Goal: Information Seeking & Learning: Learn about a topic

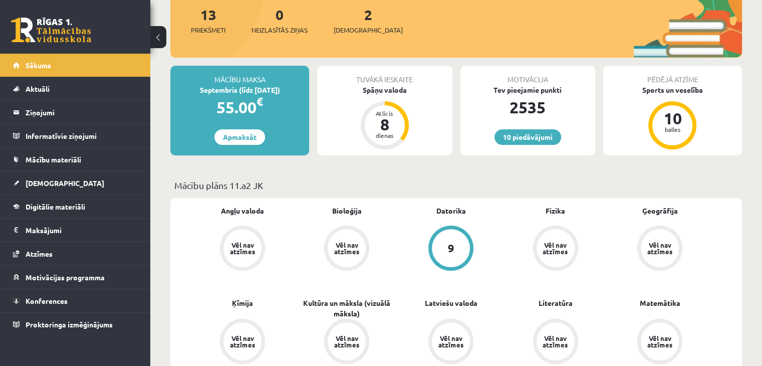
scroll to position [200, 0]
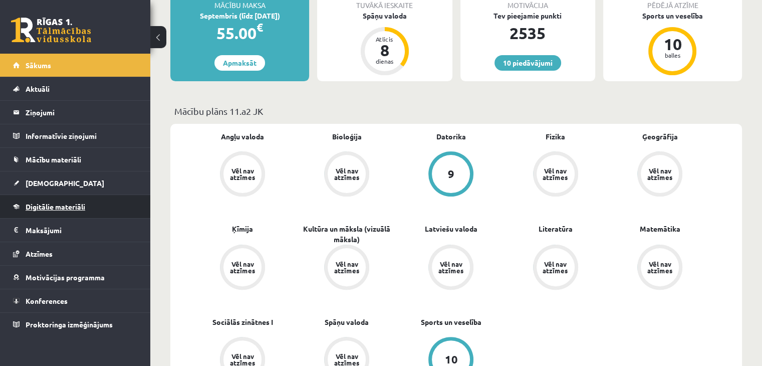
click at [75, 204] on span "Digitālie materiāli" at bounding box center [56, 206] width 60 height 9
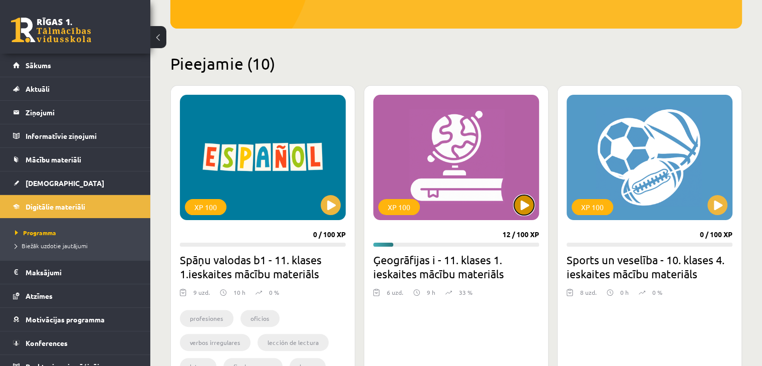
click at [525, 211] on button at bounding box center [524, 205] width 20 height 20
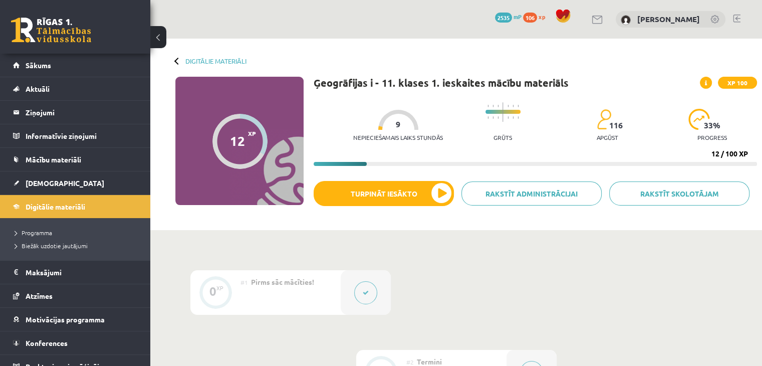
click at [365, 177] on div "Ģeogrāfijas i - 11. klases 1. ieskaites mācību materiāls XP 100 Nepieciešamais …" at bounding box center [536, 151] width 444 height 148
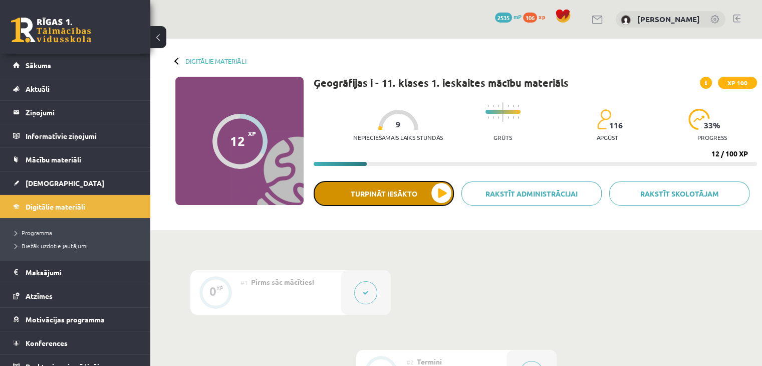
click at [371, 195] on button "Turpināt iesākto" at bounding box center [384, 193] width 140 height 25
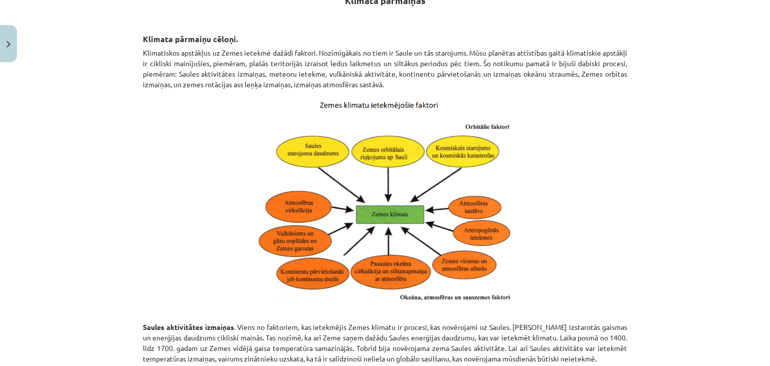
scroll to position [150, 0]
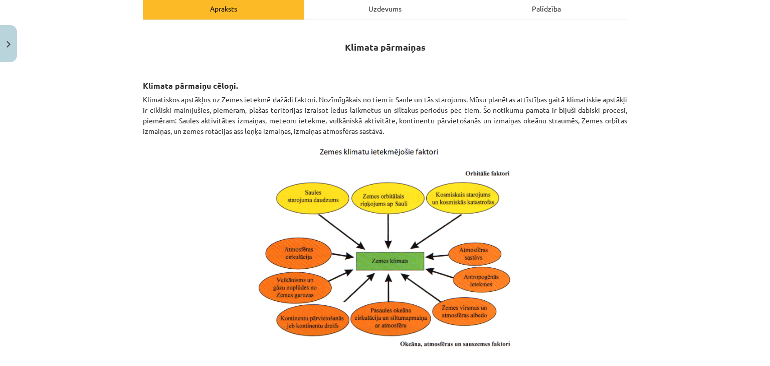
click at [165, 262] on p at bounding box center [385, 246] width 484 height 209
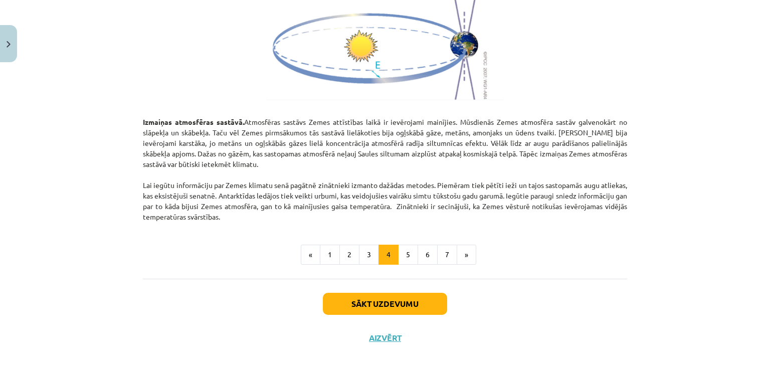
scroll to position [1153, 0]
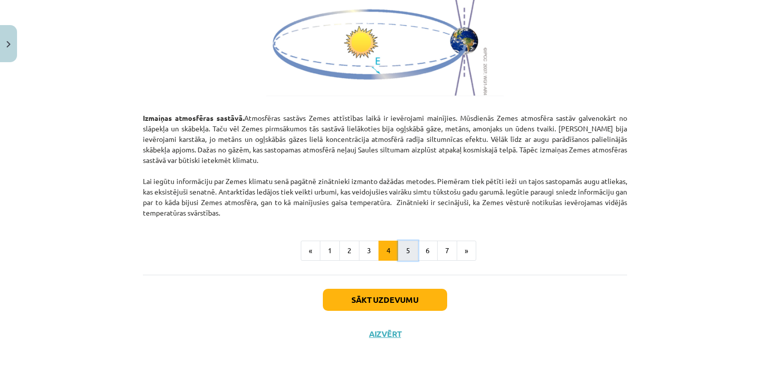
click at [405, 246] on button "5" at bounding box center [408, 251] width 20 height 20
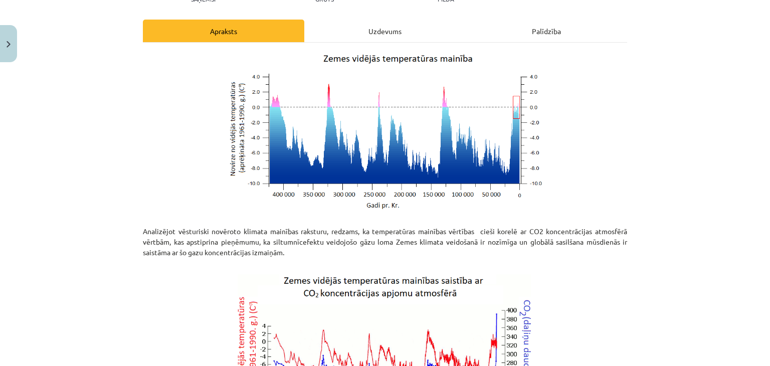
scroll to position [129, 0]
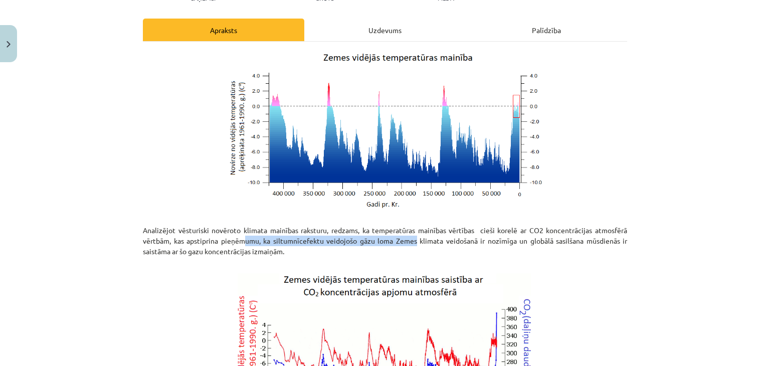
drag, startPoint x: 241, startPoint y: 236, endPoint x: 414, endPoint y: 236, distance: 173.9
click at [412, 236] on p "Analizējot vēsturiski novēroto klimata mainības raksturu, redzams, ka temperatū…" at bounding box center [385, 240] width 484 height 53
click at [414, 236] on p "Analizējot vēsturiski novēroto klimata mainības raksturu, redzams, ka temperatū…" at bounding box center [385, 240] width 484 height 53
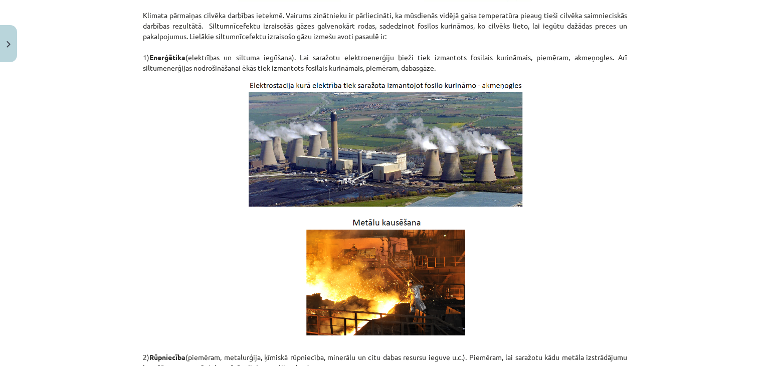
scroll to position [580, 0]
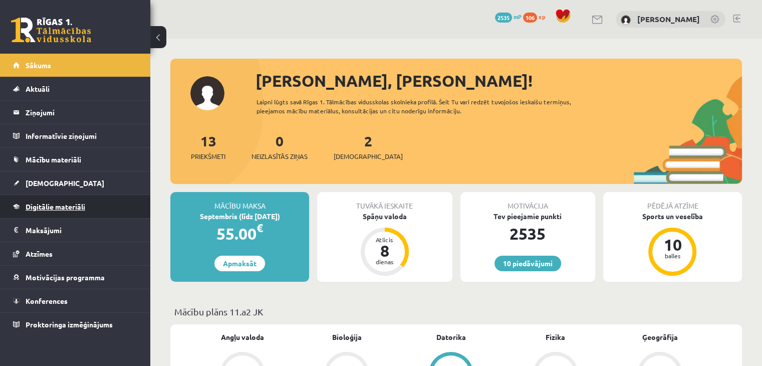
click at [92, 216] on link "Digitālie materiāli" at bounding box center [75, 206] width 125 height 23
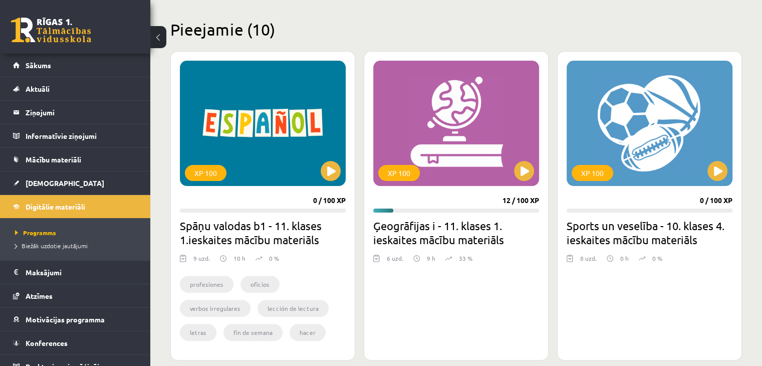
scroll to position [301, 0]
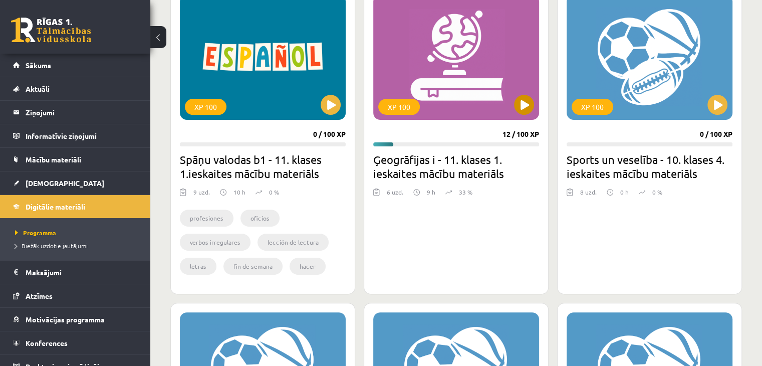
click at [523, 94] on div "XP 100" at bounding box center [456, 56] width 166 height 125
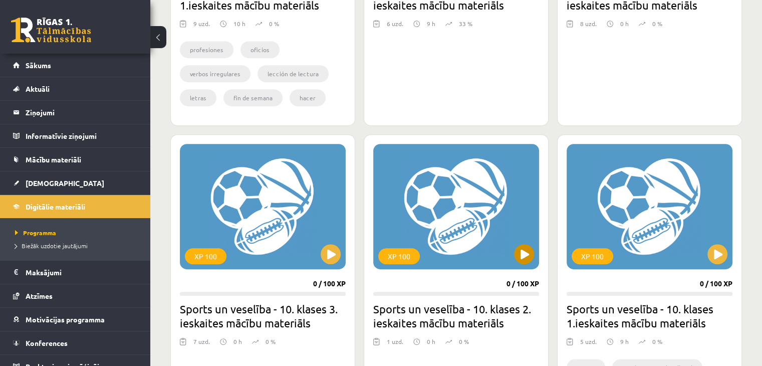
scroll to position [451, 0]
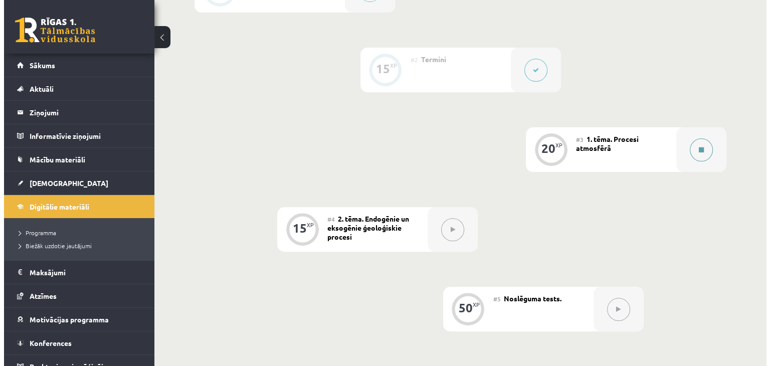
scroll to position [301, 0]
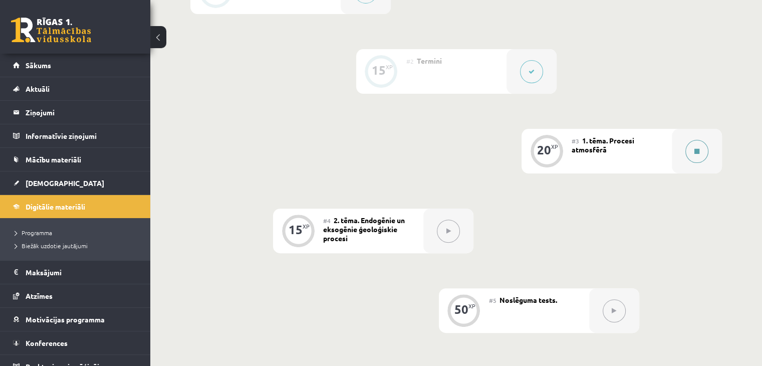
click at [681, 160] on div at bounding box center [697, 151] width 50 height 45
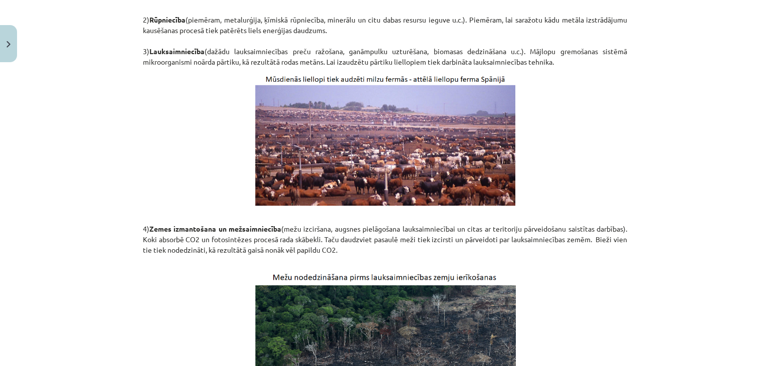
scroll to position [902, 0]
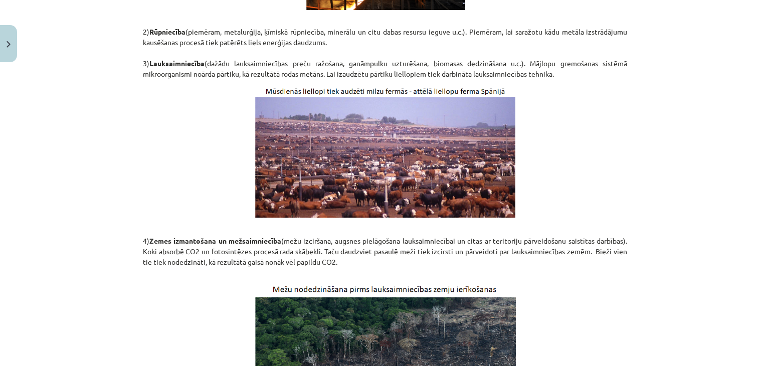
drag, startPoint x: 229, startPoint y: 258, endPoint x: 360, endPoint y: 263, distance: 131.4
click at [360, 263] on p "4) Zemes izmantošana un mežsaimniecība (mežu izciršana, augsnes pielāgošana lau…" at bounding box center [385, 251] width 484 height 53
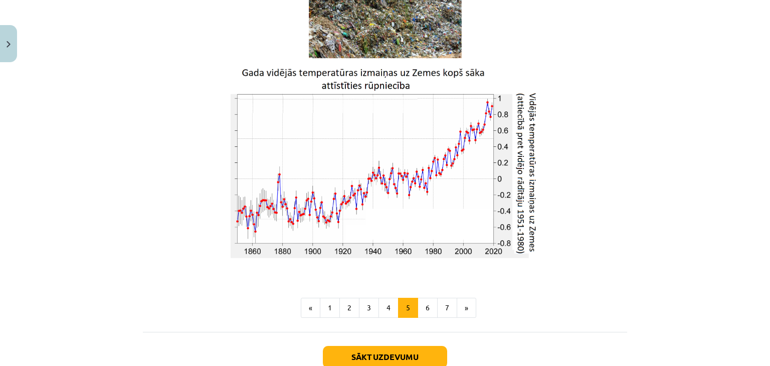
scroll to position [1654, 0]
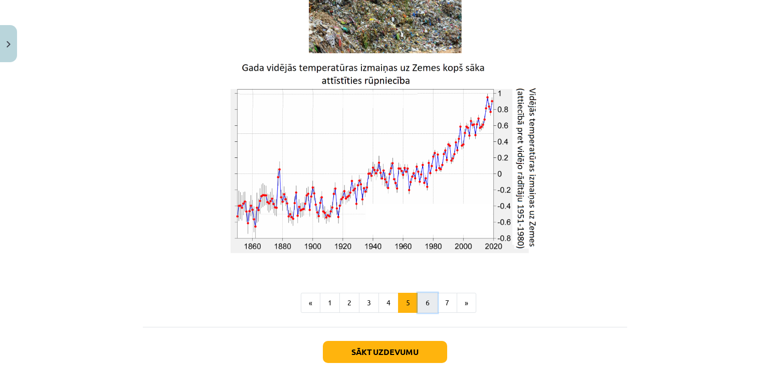
click at [421, 298] on button "6" at bounding box center [427, 303] width 20 height 20
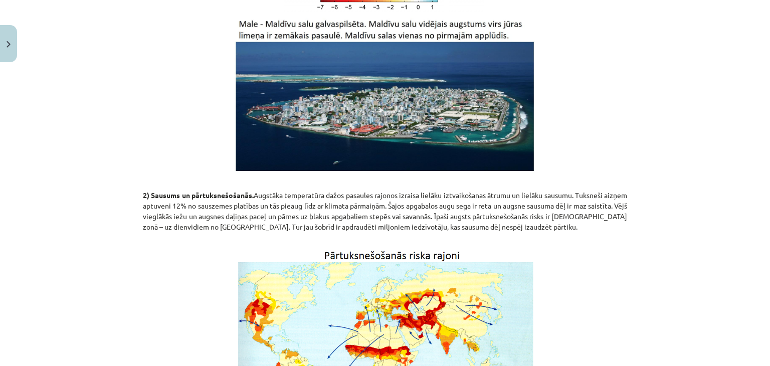
scroll to position [480, 0]
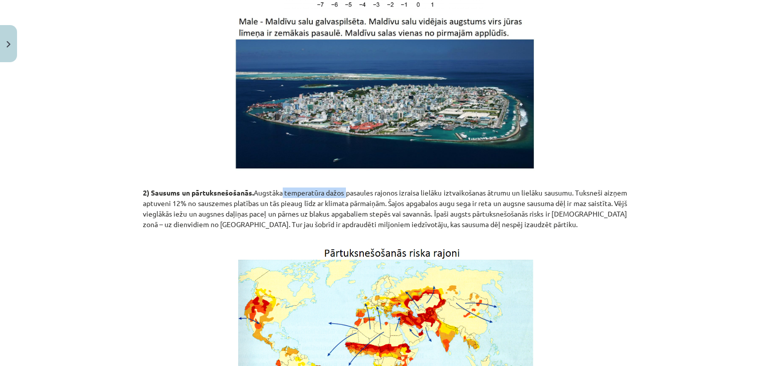
drag, startPoint x: 285, startPoint y: 189, endPoint x: 351, endPoint y: 190, distance: 66.2
click at [351, 190] on p "2) Sausums un pārtuksnešošanās. Augstāka temperatūra dažos pasaules rajonos izr…" at bounding box center [385, 208] width 484 height 63
drag, startPoint x: 164, startPoint y: 199, endPoint x: 231, endPoint y: 200, distance: 66.2
click at [231, 200] on p "2) Sausums un pārtuksnešošanās. Augstāka temperatūra dažos pasaules rajonos izr…" at bounding box center [385, 208] width 484 height 63
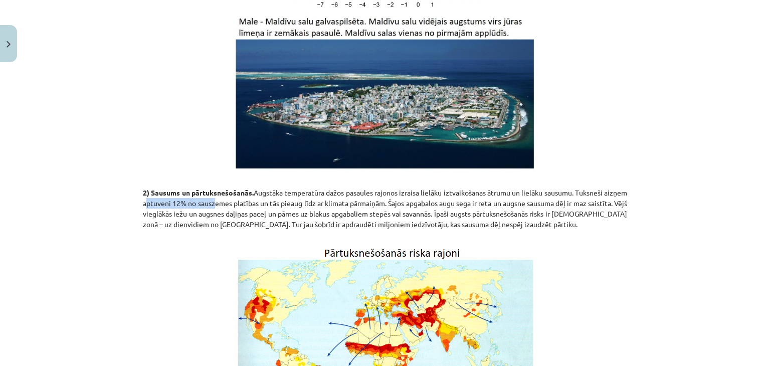
click at [231, 200] on p "2) Sausums un pārtuksnešošanās. Augstāka temperatūra dažos pasaules rajonos izr…" at bounding box center [385, 208] width 484 height 63
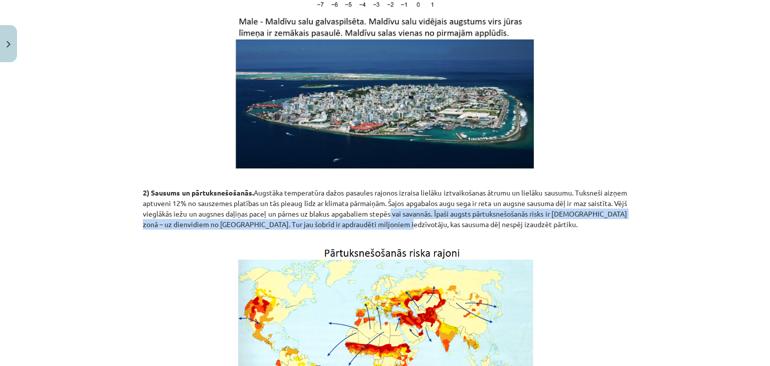
drag, startPoint x: 232, startPoint y: 200, endPoint x: 428, endPoint y: 218, distance: 196.8
click at [428, 218] on p "2) Sausums un pārtuksnešošanās. Augstāka temperatūra dažos pasaules rajonos izr…" at bounding box center [385, 208] width 484 height 63
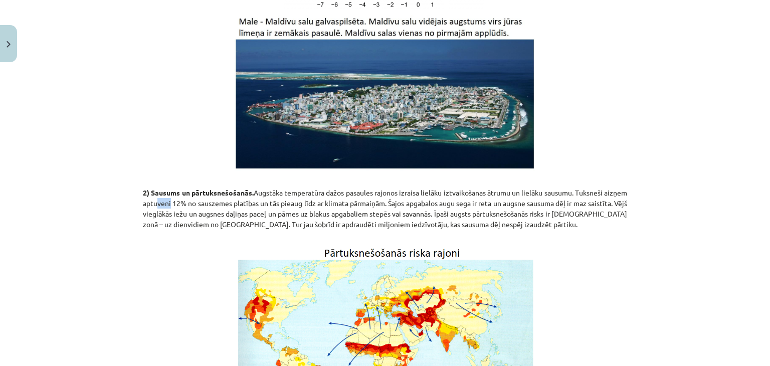
drag, startPoint x: 177, startPoint y: 202, endPoint x: 190, endPoint y: 201, distance: 13.1
click at [188, 201] on p "2) Sausums un pārtuksnešošanās. Augstāka temperatūra dažos pasaules rajonos izr…" at bounding box center [385, 208] width 484 height 63
click at [191, 201] on p "2) Sausums un pārtuksnešošanās. Augstāka temperatūra dažos pasaules rajonos izr…" at bounding box center [385, 208] width 484 height 63
click at [195, 201] on p "2) Sausums un pārtuksnešošanās. Augstāka temperatūra dažos pasaules rajonos izr…" at bounding box center [385, 208] width 484 height 63
drag, startPoint x: 197, startPoint y: 201, endPoint x: 265, endPoint y: 199, distance: 67.7
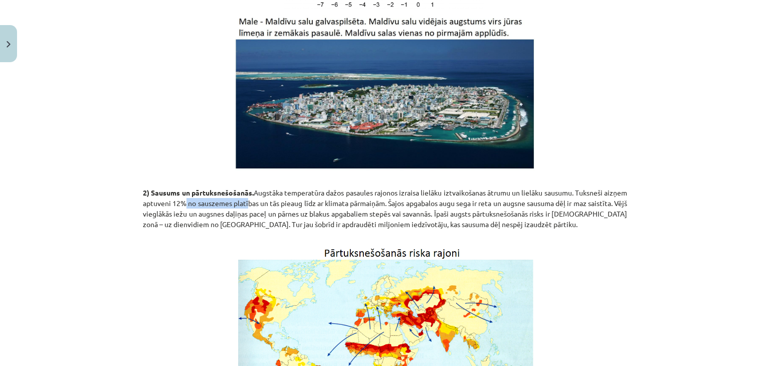
click at [265, 199] on p "2) Sausums un pārtuksnešošanās. Augstāka temperatūra dažos pasaules rajonos izr…" at bounding box center [385, 208] width 484 height 63
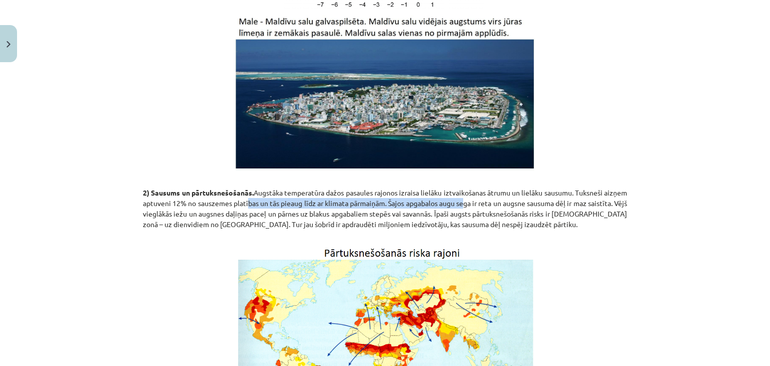
drag, startPoint x: 265, startPoint y: 199, endPoint x: 498, endPoint y: 207, distance: 233.2
click at [491, 207] on p "2) Sausums un pārtuksnešošanās. Augstāka temperatūra dažos pasaules rajonos izr…" at bounding box center [385, 208] width 484 height 63
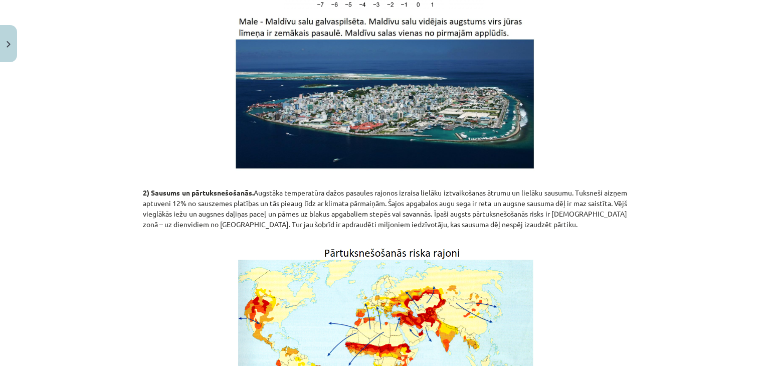
click at [498, 207] on p "2) Sausums un pārtuksnešošanās. Augstāka temperatūra dažos pasaules rajonos izr…" at bounding box center [385, 208] width 484 height 63
drag, startPoint x: 156, startPoint y: 202, endPoint x: 243, endPoint y: 199, distance: 86.2
click at [243, 199] on p "2) Sausums un pārtuksnešošanās. Augstāka temperatūra dažos pasaules rajonos izr…" at bounding box center [385, 208] width 484 height 63
drag, startPoint x: 215, startPoint y: 201, endPoint x: 261, endPoint y: 200, distance: 45.1
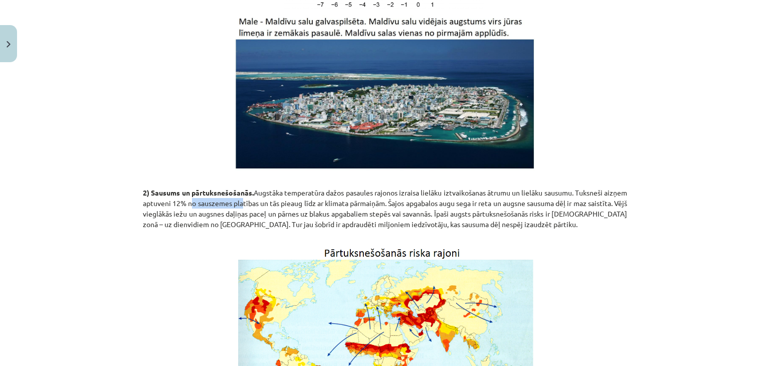
click at [261, 200] on p "2) Sausums un pārtuksnešošanās. Augstāka temperatūra dažos pasaules rajonos izr…" at bounding box center [385, 208] width 484 height 63
click at [262, 199] on p "2) Sausums un pārtuksnešošanās. Augstāka temperatūra dažos pasaules rajonos izr…" at bounding box center [385, 208] width 484 height 63
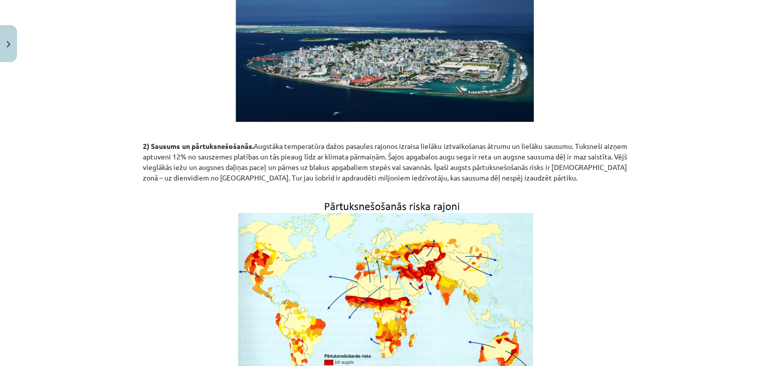
scroll to position [530, 0]
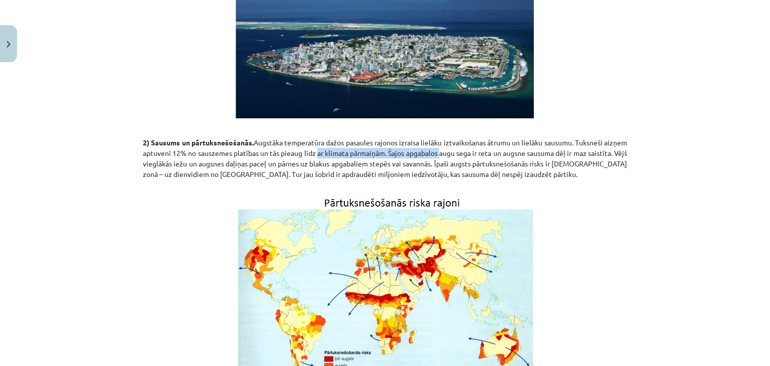
drag, startPoint x: 343, startPoint y: 153, endPoint x: 487, endPoint y: 148, distance: 143.9
click at [469, 147] on p "2) Sausums un pārtuksnešošanās. Augstāka temperatūra dažos pasaules rajonos izr…" at bounding box center [385, 158] width 484 height 63
click at [490, 148] on p "2) Sausums un pārtuksnešošanās. Augstāka temperatūra dažos pasaules rajonos izr…" at bounding box center [385, 158] width 484 height 63
drag, startPoint x: 184, startPoint y: 162, endPoint x: 223, endPoint y: 162, distance: 38.1
click at [223, 162] on p "2) Sausums un pārtuksnešošanās. Augstāka temperatūra dažos pasaules rajonos izr…" at bounding box center [385, 158] width 484 height 63
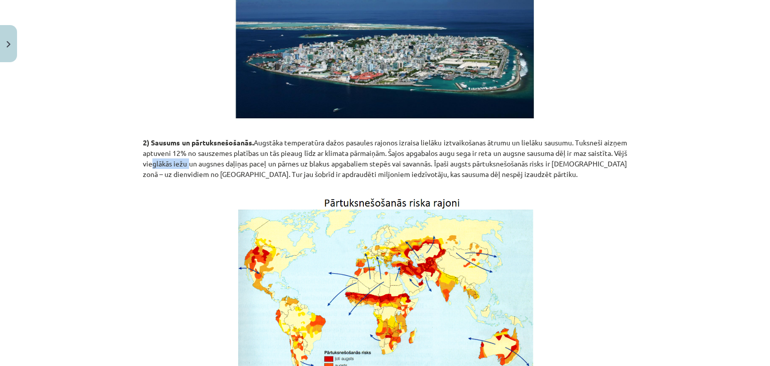
click at [223, 162] on p "2) Sausums un pārtuksnešošanās. Augstāka temperatūra dažos pasaules rajonos izr…" at bounding box center [385, 158] width 484 height 63
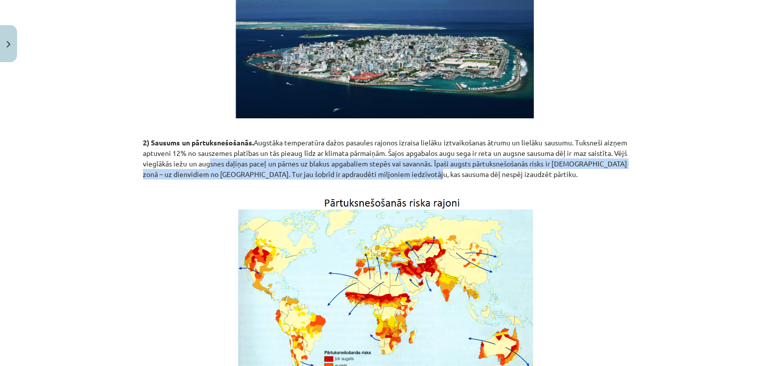
drag, startPoint x: 245, startPoint y: 164, endPoint x: 462, endPoint y: 171, distance: 217.1
click at [462, 171] on p "2) Sausums un pārtuksnešošanās. Augstāka temperatūra dažos pasaules rajonos izr…" at bounding box center [385, 158] width 484 height 63
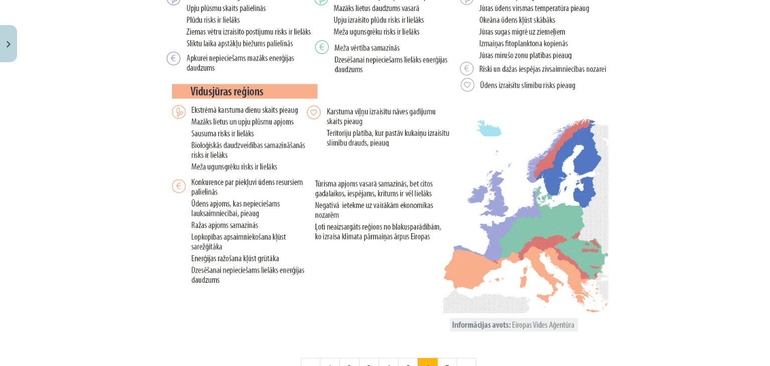
scroll to position [1933, 0]
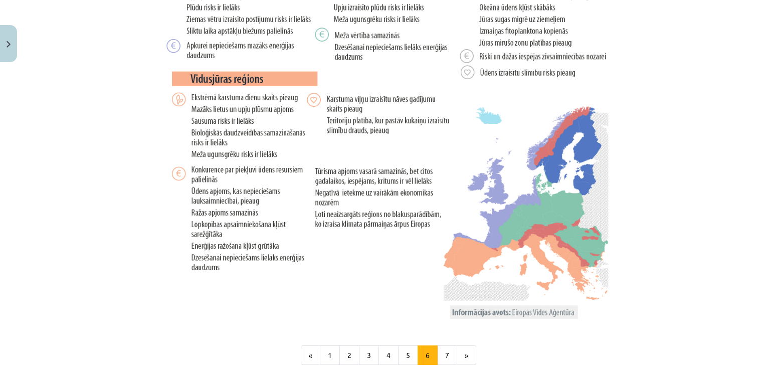
drag, startPoint x: 529, startPoint y: 86, endPoint x: 530, endPoint y: 77, distance: 9.0
click at [438, 354] on button "7" at bounding box center [447, 355] width 20 height 20
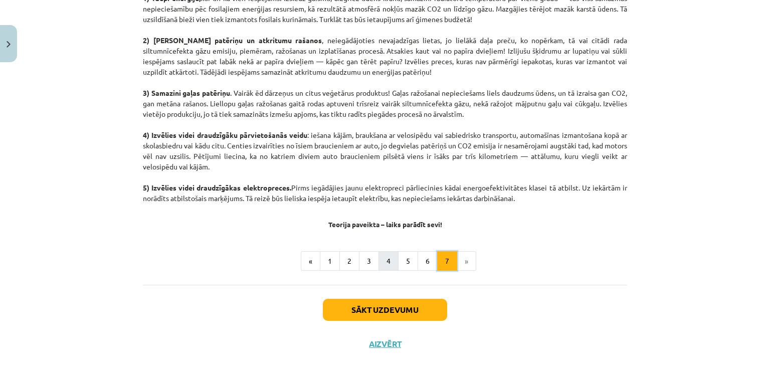
scroll to position [442, 0]
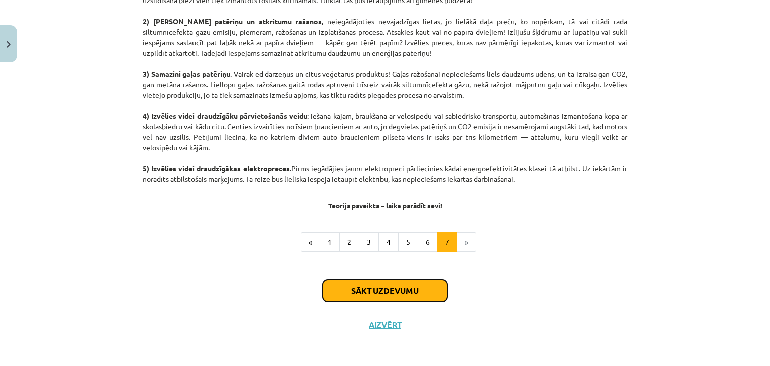
click at [350, 294] on button "Sākt uzdevumu" at bounding box center [385, 291] width 124 height 22
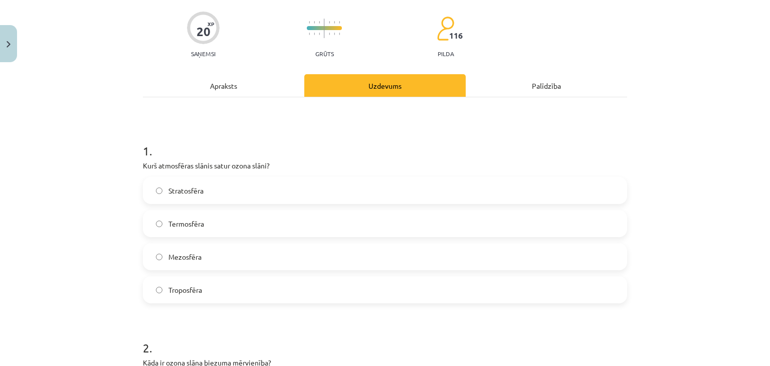
scroll to position [75, 0]
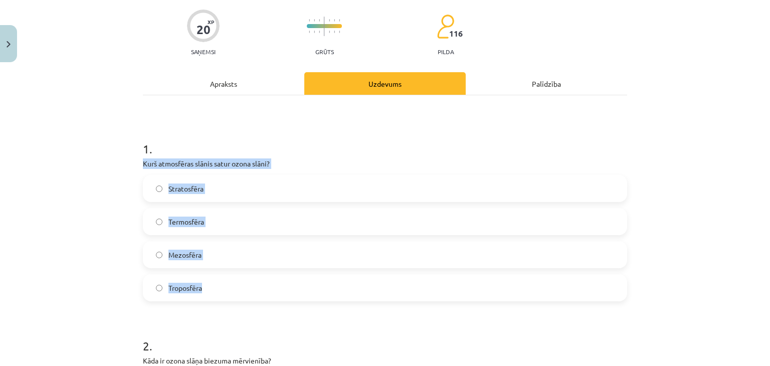
drag, startPoint x: 137, startPoint y: 163, endPoint x: 220, endPoint y: 282, distance: 144.9
copy div "Kurš atmosfēras slānis satur ozona slāni? Stratosfēra Termosfēra Mezosfēra Trop…"
click at [198, 185] on span "Stratosfēra" at bounding box center [185, 188] width 35 height 11
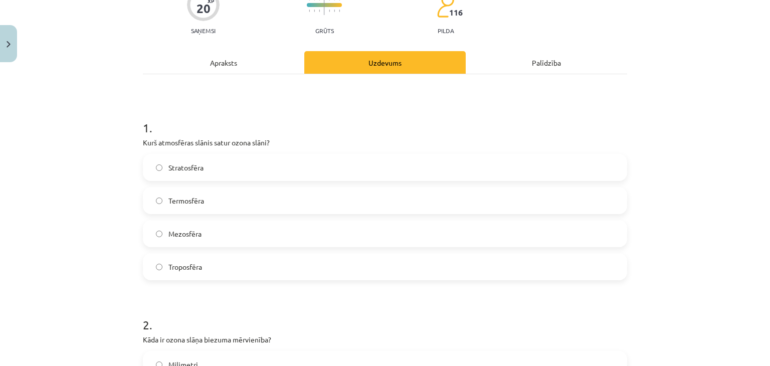
scroll to position [175, 0]
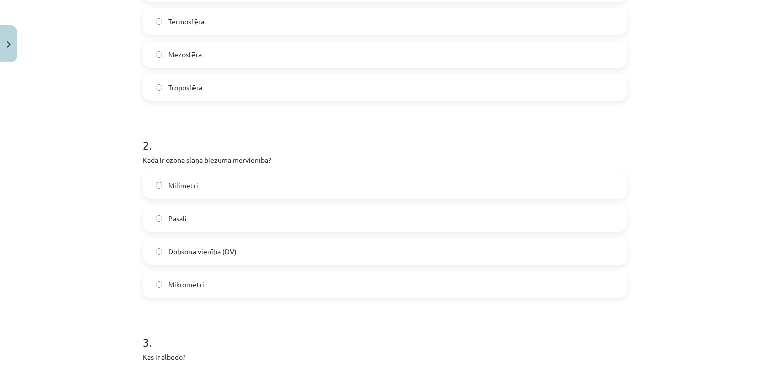
click at [197, 257] on label "Dobsona vienība (DV)" at bounding box center [385, 251] width 482 height 25
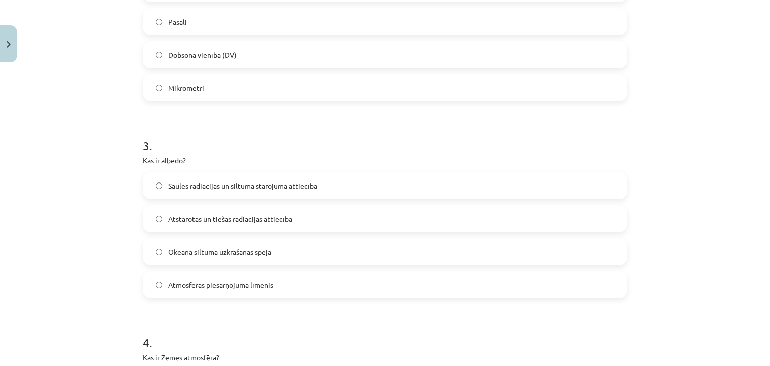
scroll to position [476, 0]
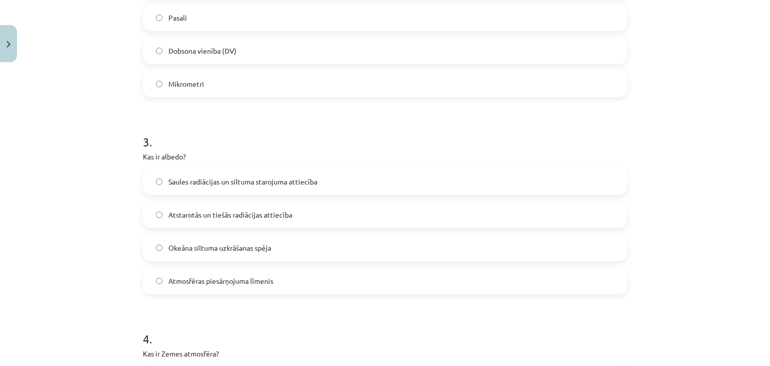
click at [187, 176] on span "Saules radiācijas un siltuma starojuma attiecība" at bounding box center [242, 181] width 149 height 11
click at [172, 205] on label "Atstarotās un tiešās radiācijas attiecība" at bounding box center [385, 214] width 482 height 25
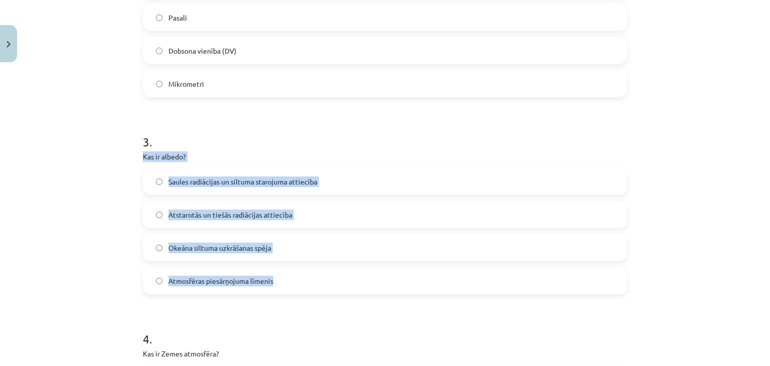
drag, startPoint x: 136, startPoint y: 157, endPoint x: 283, endPoint y: 283, distance: 193.0
click at [283, 283] on div "20 XP Saņemsi Grūts 116 pilda Apraksts Uzdevums Palīdzība 1 . Kurš atmosfēras s…" at bounding box center [385, 185] width 496 height 1189
copy div "Kas ir albedo? Saules radiācijas un siltuma starojuma attiecība Atstarotās un t…"
click at [74, 217] on div "Mācību tēma: Ģeogrāfijas i - 11. klases 1. ieskaites mācību materiāls #3 1. tēm…" at bounding box center [385, 183] width 770 height 366
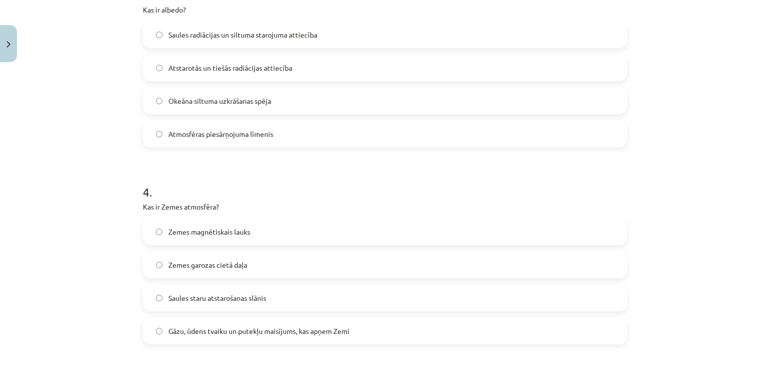
scroll to position [626, 0]
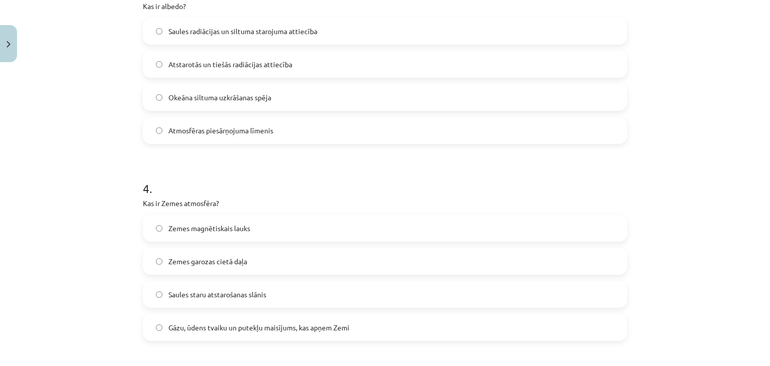
click at [198, 327] on span "Gāzu, ūdens tvaiku un putekļu maisījums, kas apņem Zemi" at bounding box center [258, 327] width 181 height 11
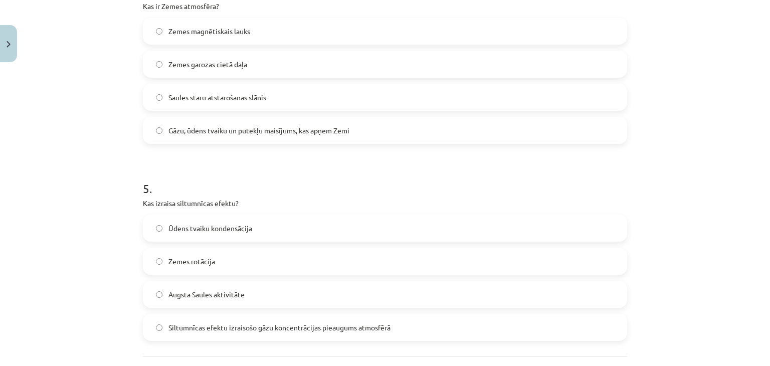
scroll to position [827, 0]
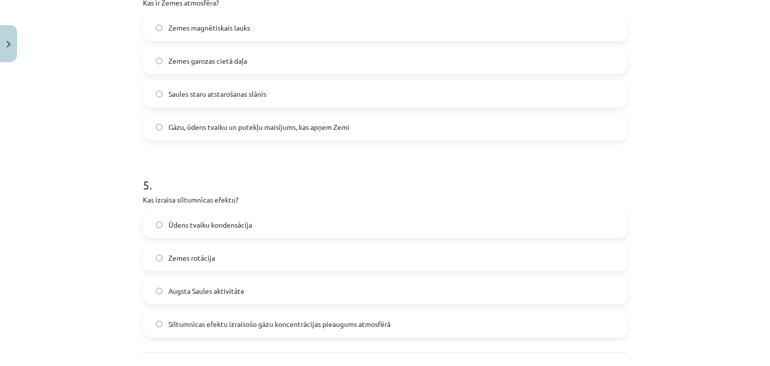
click at [186, 320] on span "Siltumnīcas efektu izraisošo gāzu koncentrācijas pieaugums atmosfērā" at bounding box center [279, 324] width 222 height 11
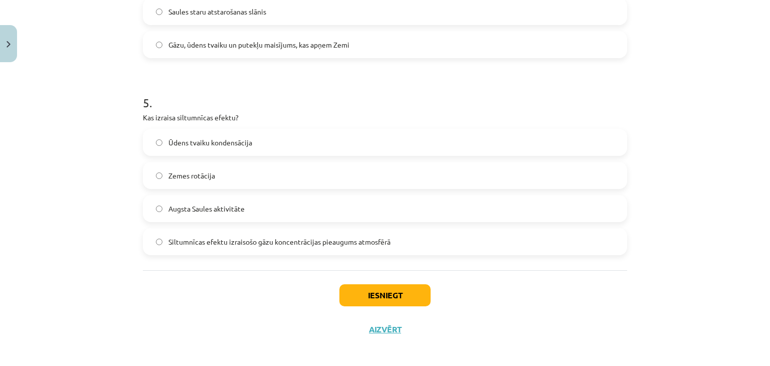
scroll to position [914, 0]
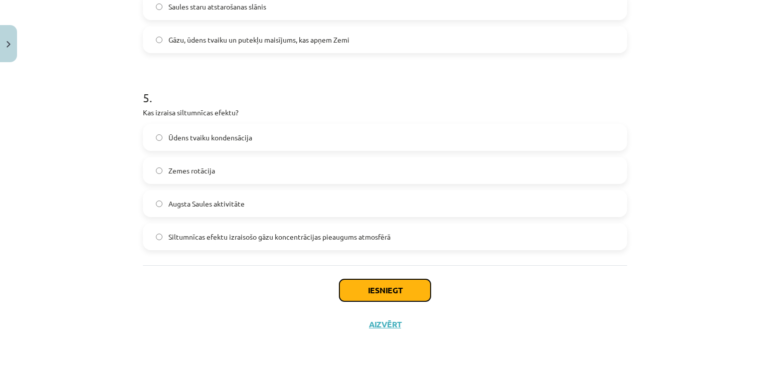
click at [353, 289] on button "Iesniegt" at bounding box center [384, 290] width 91 height 22
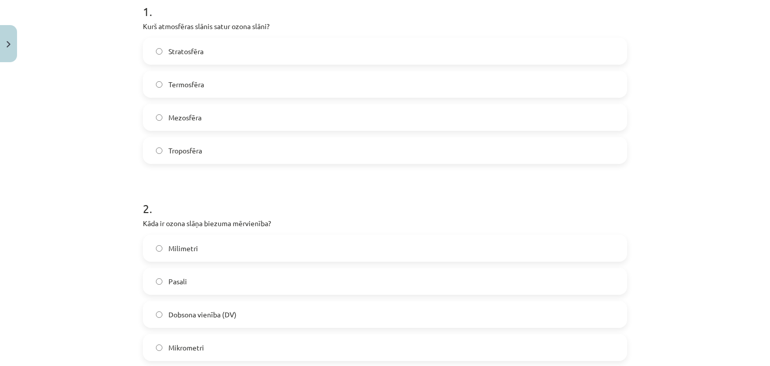
scroll to position [0, 0]
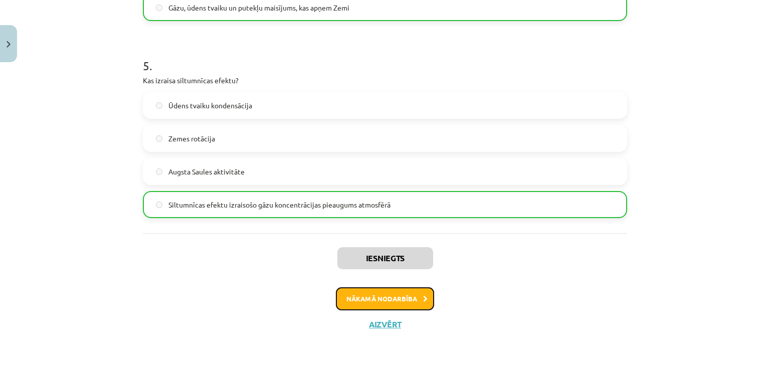
click at [383, 298] on button "Nākamā nodarbība" at bounding box center [385, 298] width 98 height 23
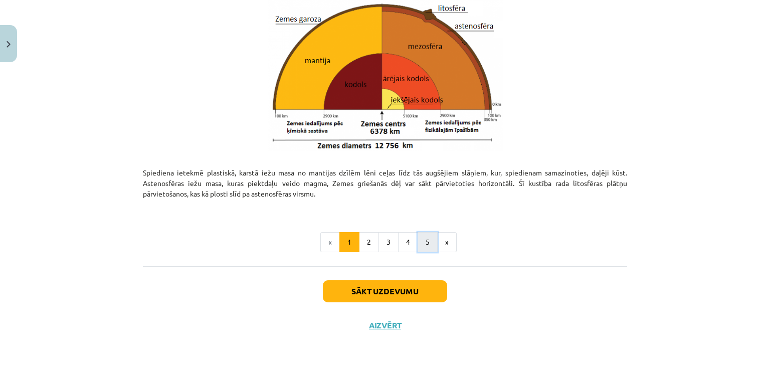
click at [418, 245] on button "5" at bounding box center [427, 242] width 20 height 20
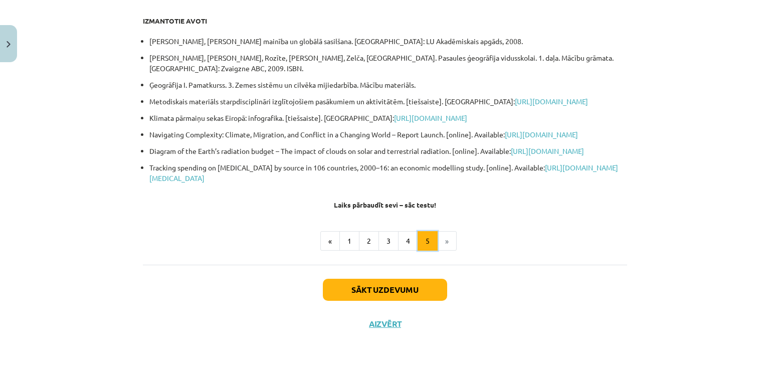
scroll to position [179, 0]
click at [402, 251] on button "4" at bounding box center [408, 241] width 20 height 20
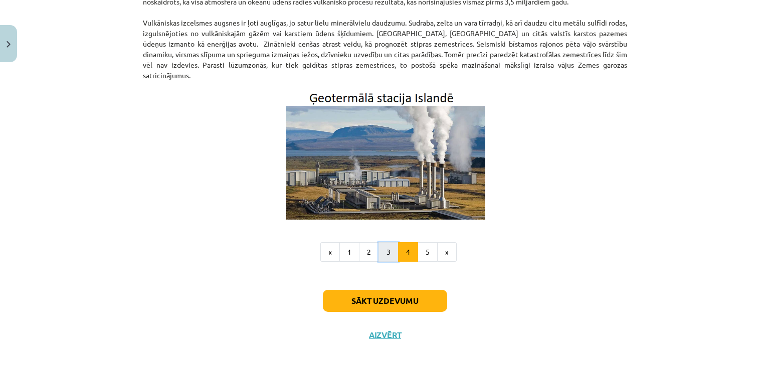
click at [378, 244] on button "3" at bounding box center [388, 252] width 20 height 20
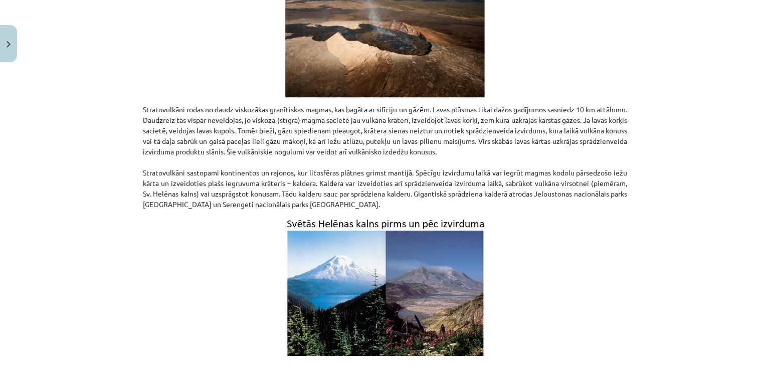
scroll to position [1955, 0]
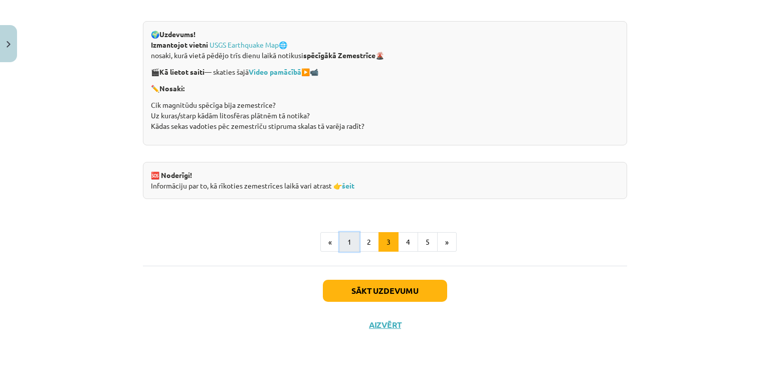
click at [353, 242] on button "1" at bounding box center [349, 242] width 20 height 20
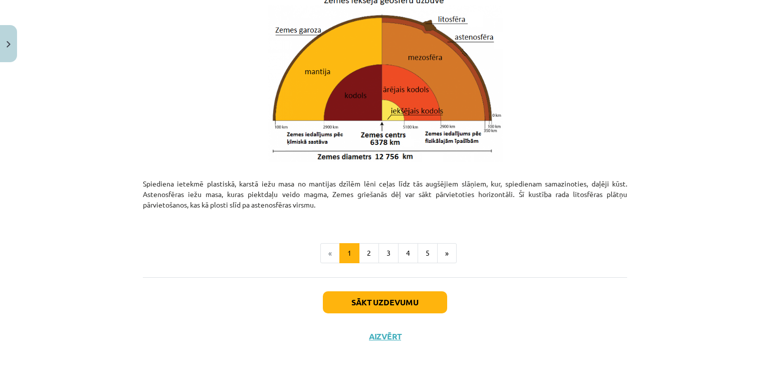
scroll to position [1058, 0]
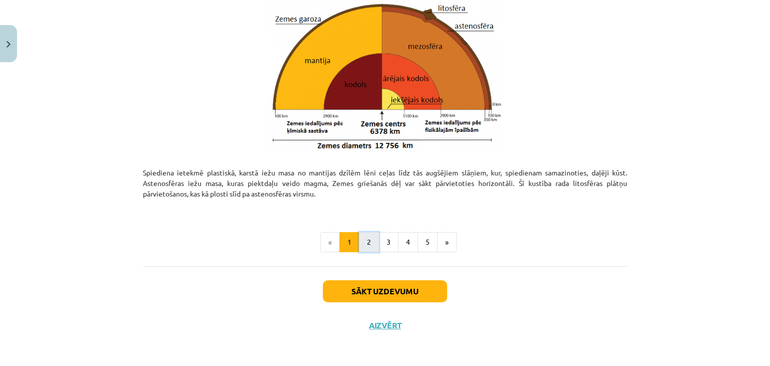
click at [359, 235] on button "2" at bounding box center [369, 242] width 20 height 20
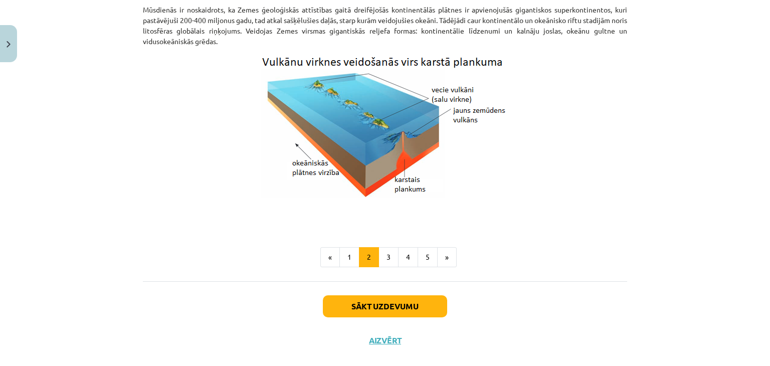
scroll to position [1031, 0]
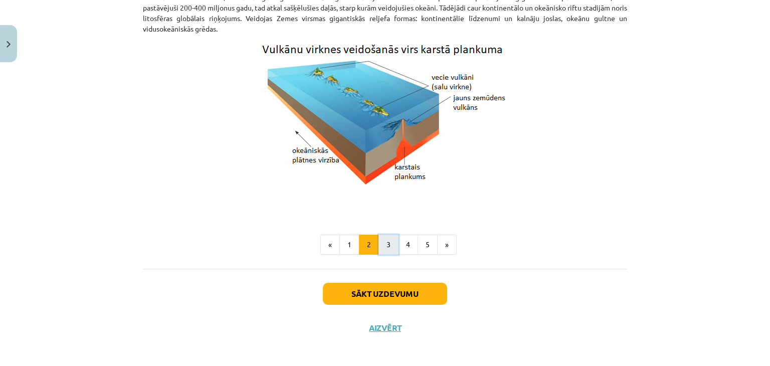
click at [389, 245] on button "3" at bounding box center [388, 245] width 20 height 20
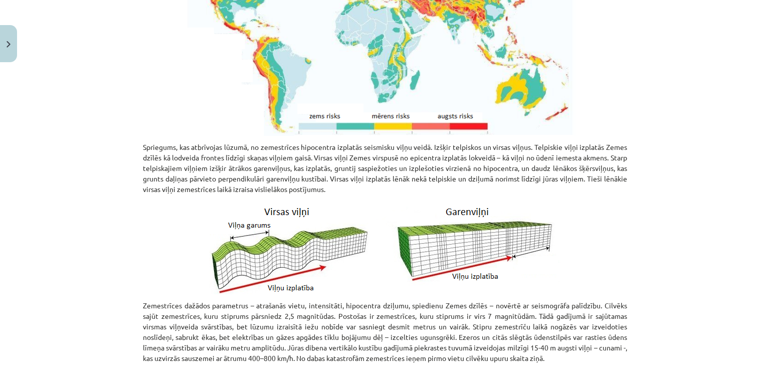
scroll to position [379, 0]
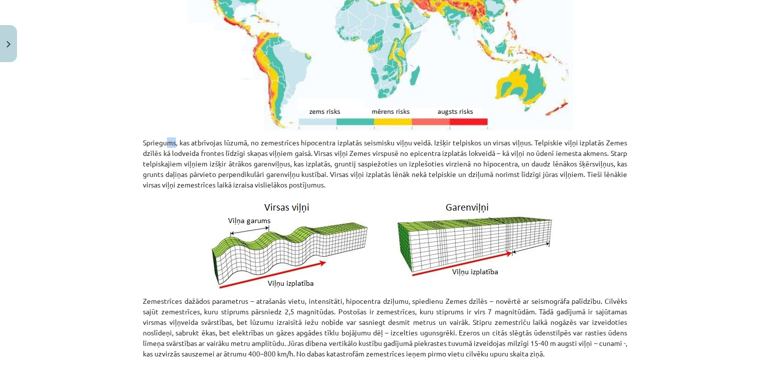
drag, startPoint x: 166, startPoint y: 145, endPoint x: 172, endPoint y: 145, distance: 6.0
click at [172, 145] on p "Spriegums, kas atbrīvojas lūzumā, no zemestrīces hipocentra izplatās seismisku …" at bounding box center [385, 163] width 484 height 53
click at [175, 145] on p "Spriegums, kas atbrīvojas lūzumā, no zemestrīces hipocentra izplatās seismisku …" at bounding box center [385, 163] width 484 height 53
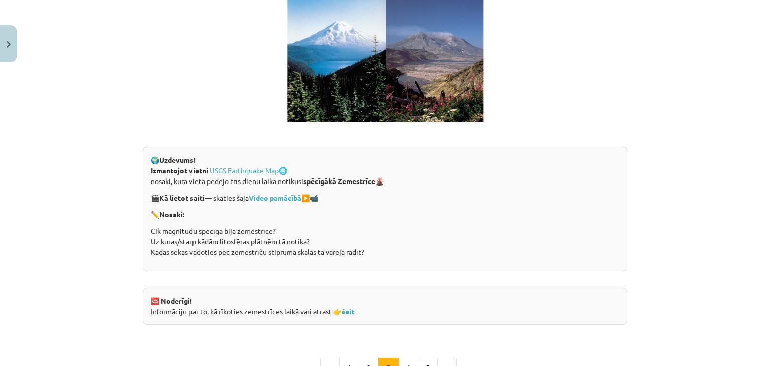
scroll to position [1833, 0]
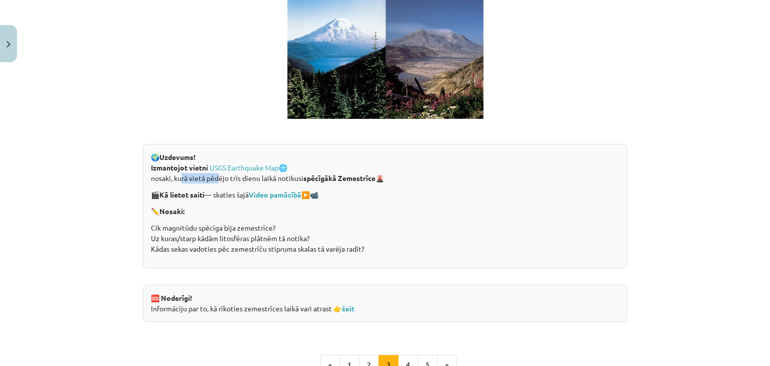
drag, startPoint x: 180, startPoint y: 178, endPoint x: 213, endPoint y: 178, distance: 33.1
click at [213, 178] on p "Izmantojot vietni USGS Earthquake Map 🌐 nosaki, kurā vietā pēdējo trīs dienu la…" at bounding box center [385, 172] width 468 height 21
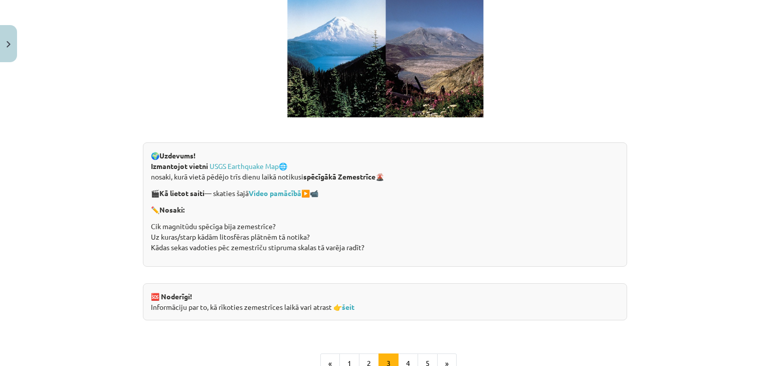
scroll to position [1838, 0]
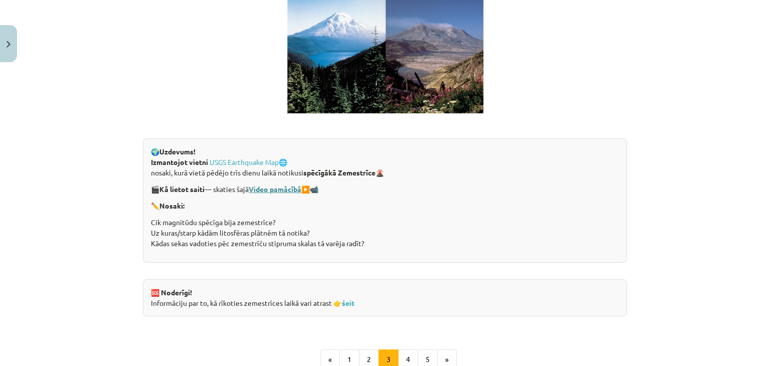
drag, startPoint x: 306, startPoint y: 217, endPoint x: 269, endPoint y: 189, distance: 46.2
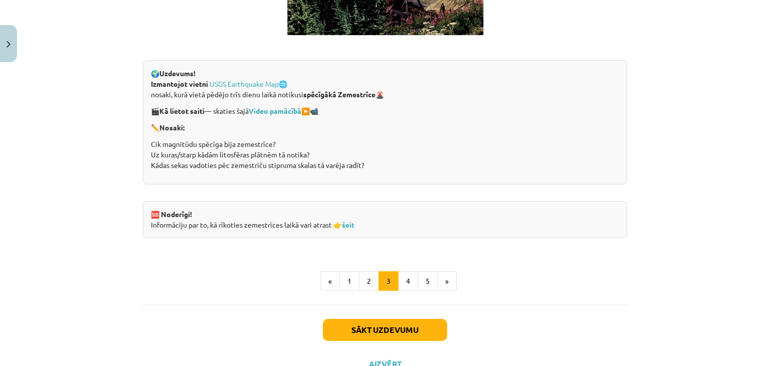
scroll to position [1938, 0]
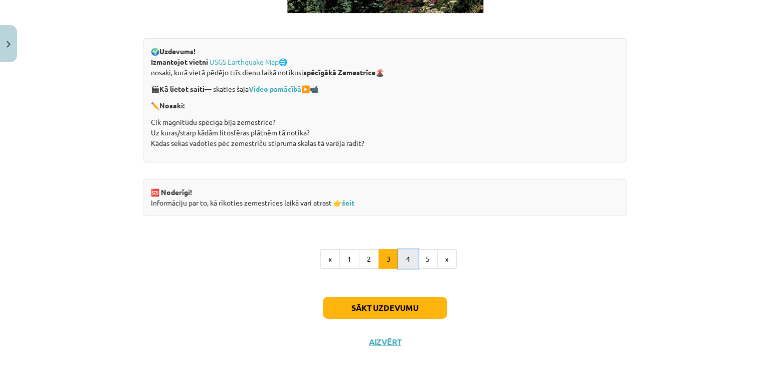
click at [405, 257] on button "4" at bounding box center [408, 259] width 20 height 20
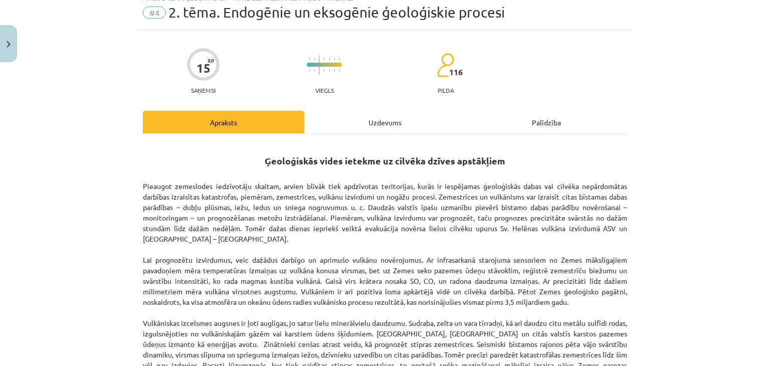
scroll to position [0, 0]
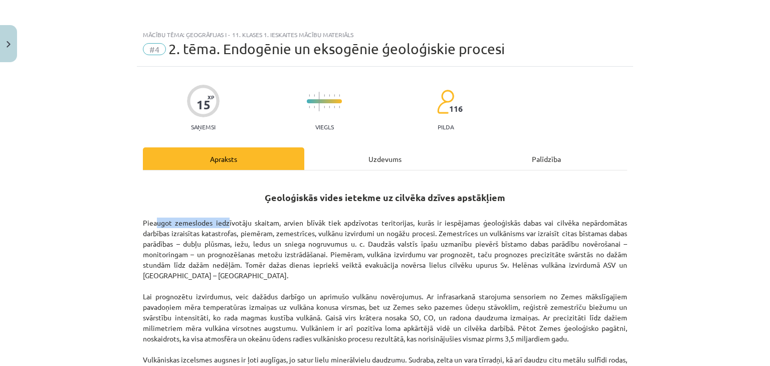
drag, startPoint x: 150, startPoint y: 227, endPoint x: 247, endPoint y: 218, distance: 97.1
click at [233, 219] on p "Pieaugot zemeslodes iedzīvotāju skaitam, arvien blīvāk tiek apdzīvotas teritori…" at bounding box center [385, 312] width 484 height 210
click at [242, 201] on h2 "Ģeoloģiskās vides ietekme uz cilvēka dzīves apstākļiem" at bounding box center [385, 191] width 484 height 25
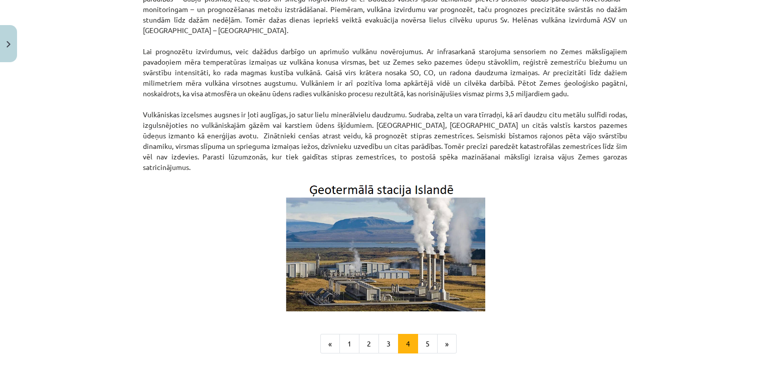
scroll to position [251, 0]
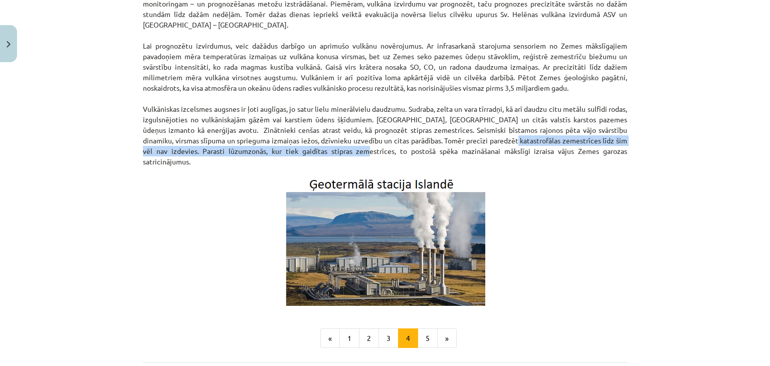
drag, startPoint x: 336, startPoint y: 151, endPoint x: 504, endPoint y: 144, distance: 168.0
click at [504, 144] on p "Pieaugot zemeslodes iedzīvotāju skaitam, arvien blīvāk tiek apdzīvotas teritori…" at bounding box center [385, 61] width 484 height 210
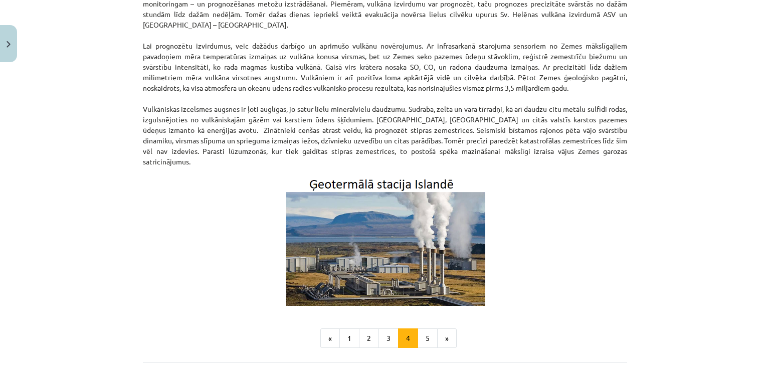
click at [507, 147] on p "Pieaugot zemeslodes iedzīvotāju skaitam, arvien blīvāk tiek apdzīvotas teritori…" at bounding box center [385, 61] width 484 height 210
click at [417, 330] on button "5" at bounding box center [427, 338] width 20 height 20
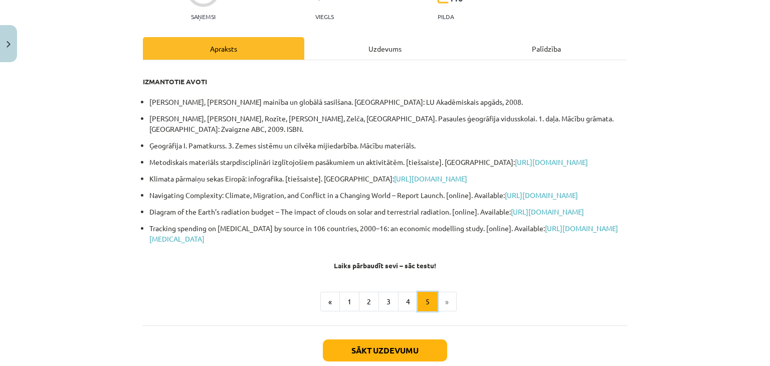
scroll to position [0, 0]
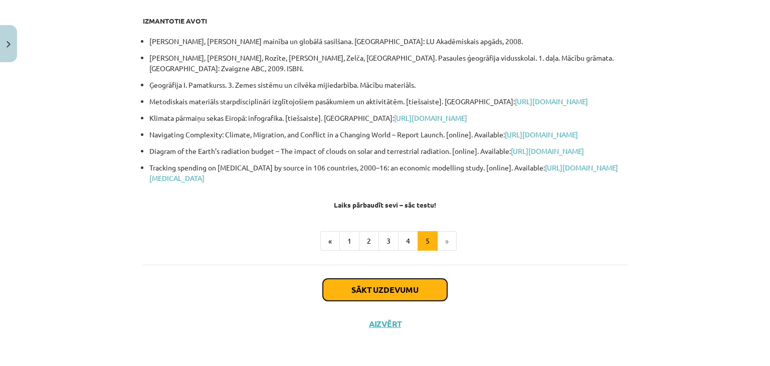
click at [420, 287] on button "Sākt uzdevumu" at bounding box center [385, 290] width 124 height 22
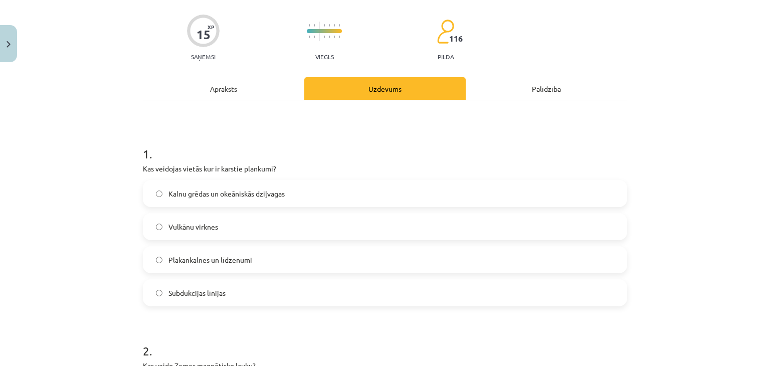
scroll to position [75, 0]
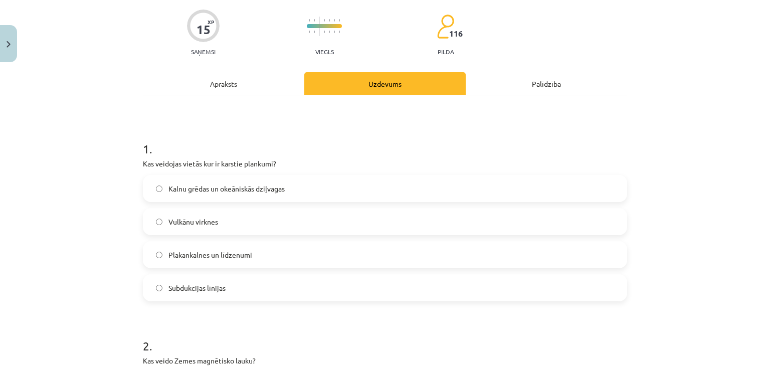
click at [154, 225] on label "Vulkānu virknes" at bounding box center [385, 221] width 482 height 25
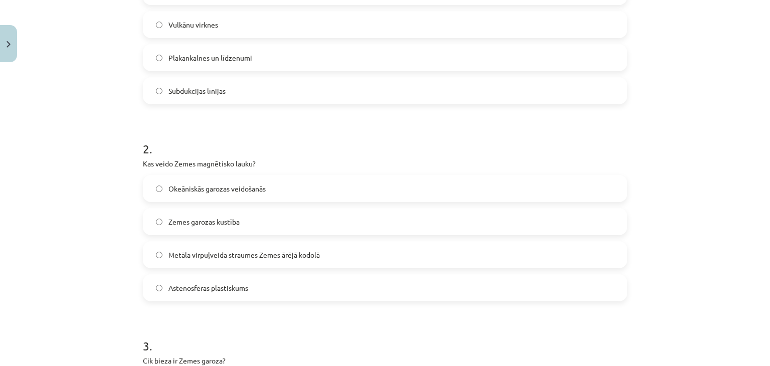
scroll to position [276, 0]
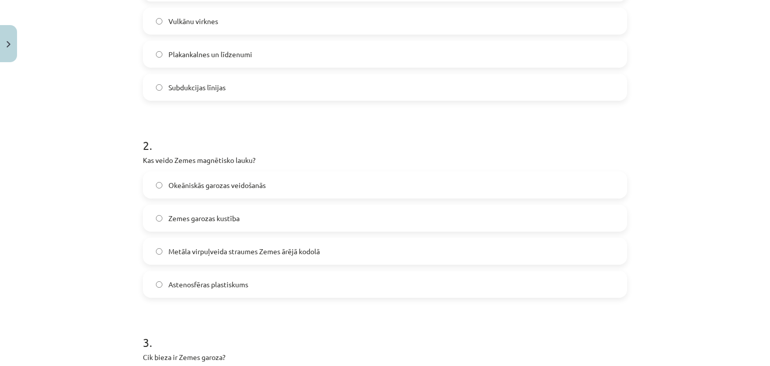
drag, startPoint x: 132, startPoint y: 167, endPoint x: 99, endPoint y: 163, distance: 33.3
click at [86, 188] on div "Mācību tēma: Ģeogrāfijas i - 11. klases 1. ieskaites mācību materiāls #4 2. tēm…" at bounding box center [385, 183] width 770 height 366
click at [106, 162] on div "Mācību tēma: Ģeogrāfijas i - 11. klases 1. ieskaites mācību materiāls #4 2. tēm…" at bounding box center [385, 183] width 770 height 366
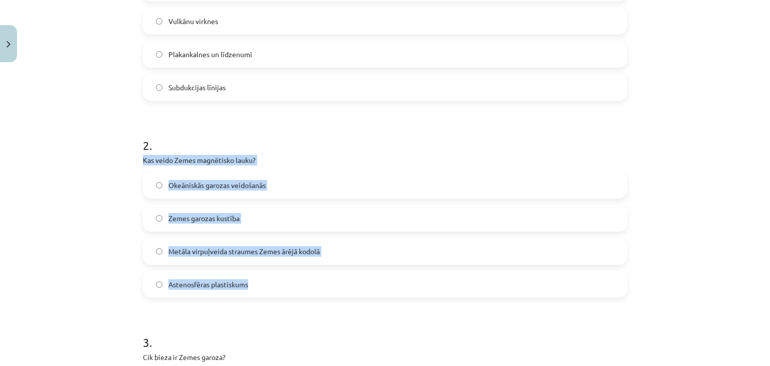
drag, startPoint x: 140, startPoint y: 161, endPoint x: 269, endPoint y: 295, distance: 185.7
copy div "Kas veido Zemes magnētisko lauku? Okeāniskās garozas veidošanās Zemes garozas k…"
click at [247, 251] on span "Metāla virpuļveida straumes Zemes ārējā kodolā" at bounding box center [243, 251] width 151 height 11
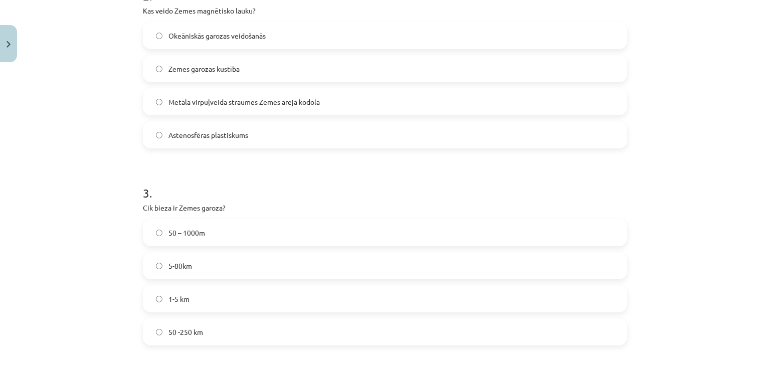
scroll to position [476, 0]
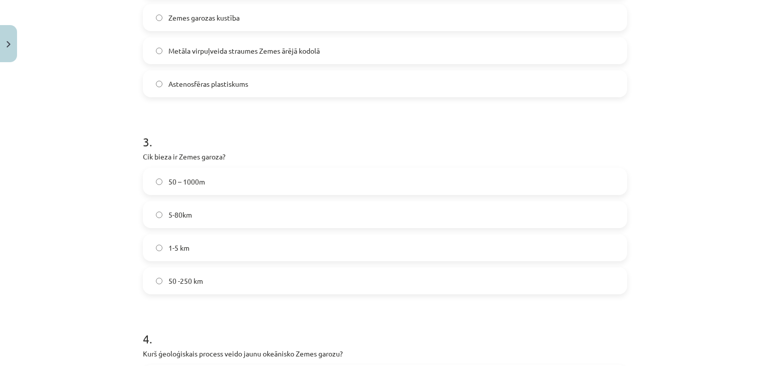
click at [188, 207] on label "5-80km" at bounding box center [385, 214] width 482 height 25
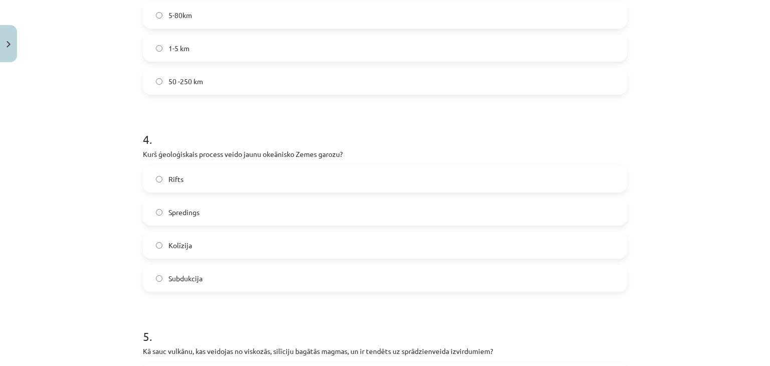
scroll to position [677, 0]
drag, startPoint x: 140, startPoint y: 152, endPoint x: 325, endPoint y: 148, distance: 185.0
click at [325, 148] on p "Kurš ģeoloģiskais process veido jaunu okeānisko Zemes garozu?" at bounding box center [385, 153] width 484 height 11
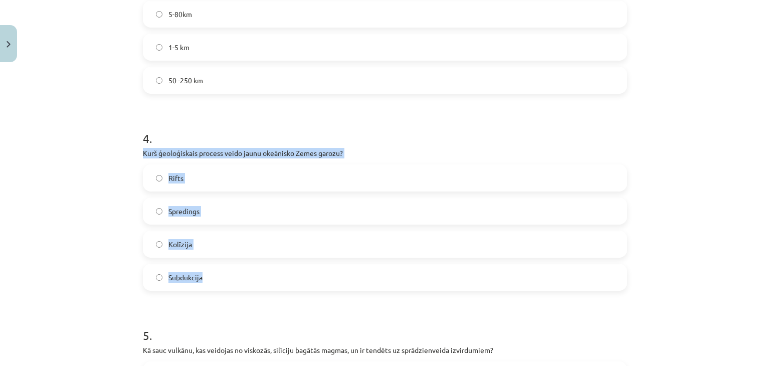
drag, startPoint x: 135, startPoint y: 146, endPoint x: 246, endPoint y: 278, distance: 172.2
copy div "Kurš ģeoloģiskais process veido jaunu okeānisko Zemes garozu? Rifts Spredings K…"
click at [170, 213] on span "Spredings" at bounding box center [183, 211] width 31 height 11
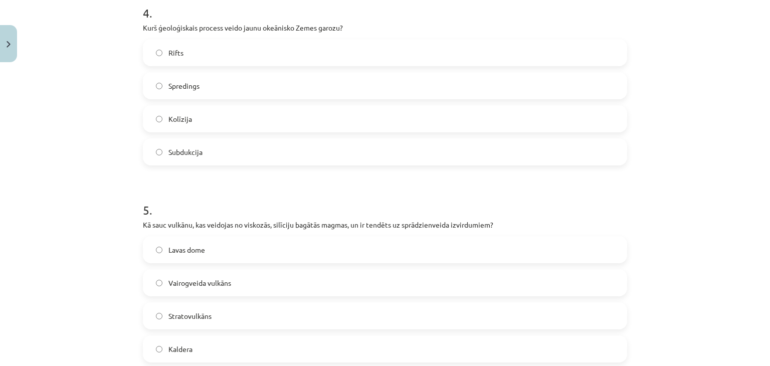
scroll to position [827, 0]
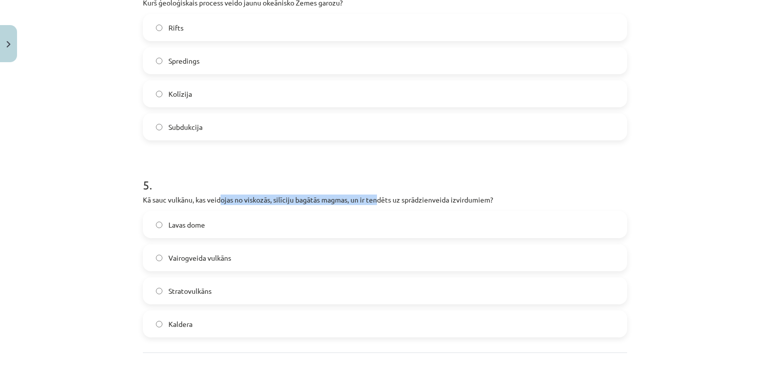
drag, startPoint x: 219, startPoint y: 197, endPoint x: 377, endPoint y: 192, distance: 157.9
click at [377, 192] on div "5 . Kā sauc vulkānu, kas veidojas no viskozās, silīciju bagātās magmas, un ir t…" at bounding box center [385, 248] width 484 height 177
click at [189, 289] on span "Stratovulkāns" at bounding box center [189, 291] width 43 height 11
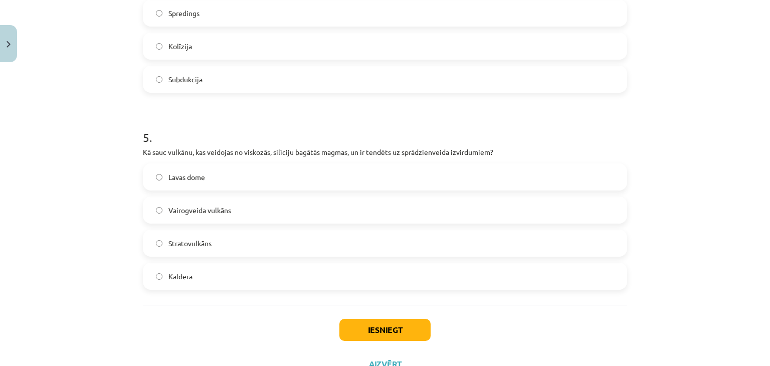
scroll to position [877, 0]
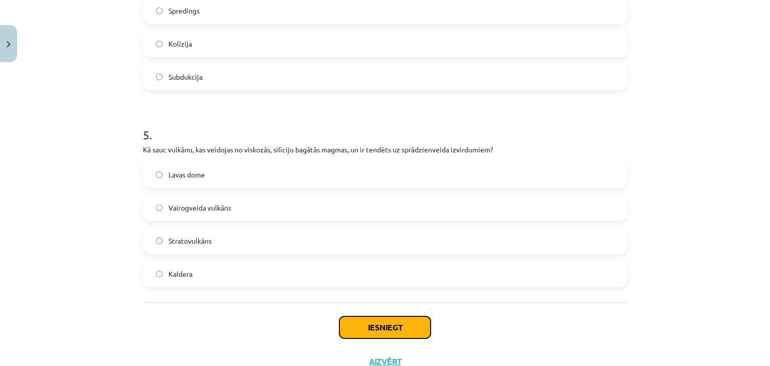
click at [358, 331] on button "Iesniegt" at bounding box center [384, 327] width 91 height 22
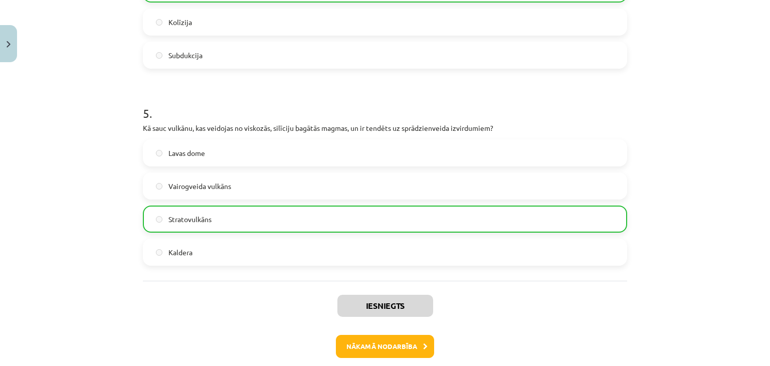
scroll to position [902, 0]
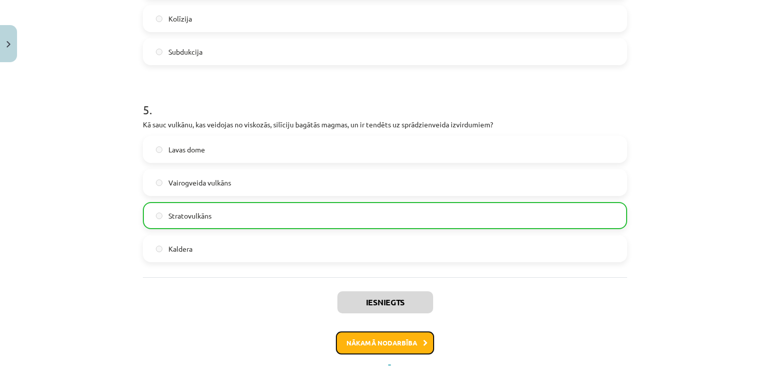
click at [377, 333] on button "Nākamā nodarbība" at bounding box center [385, 342] width 98 height 23
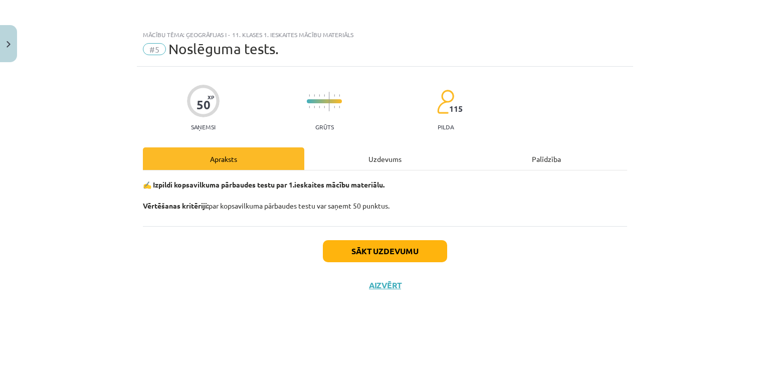
scroll to position [0, 0]
click at [361, 256] on button "Sākt uzdevumu" at bounding box center [385, 251] width 124 height 22
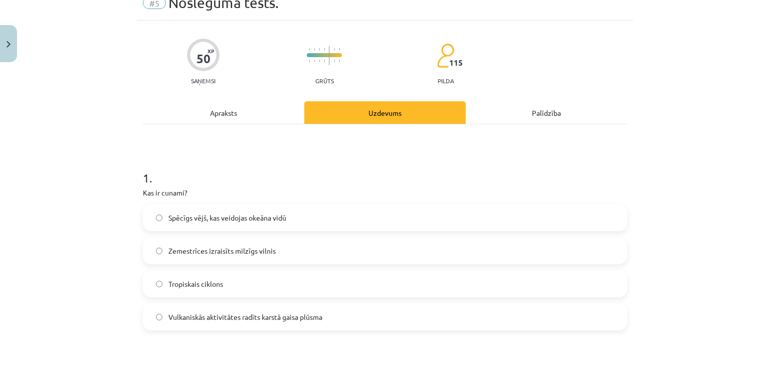
scroll to position [50, 0]
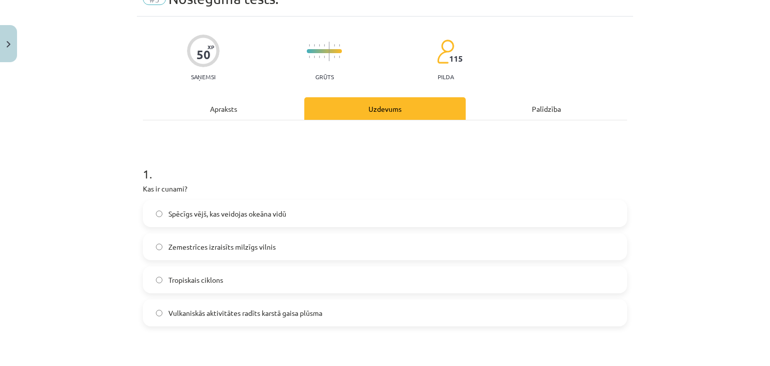
click at [257, 251] on span "Zemestrīces izraisīts milzīgs vilnis" at bounding box center [221, 247] width 107 height 11
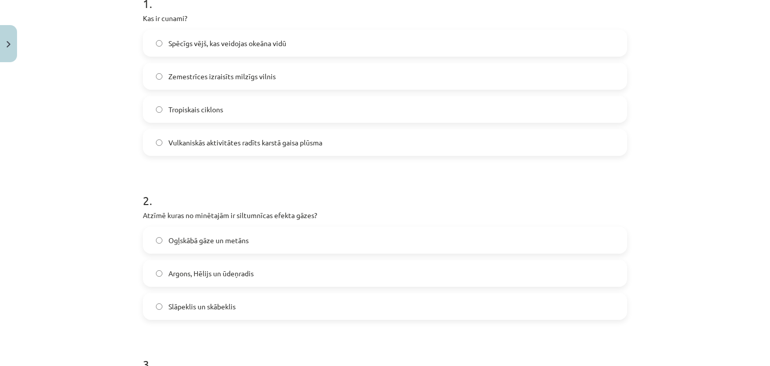
scroll to position [200, 0]
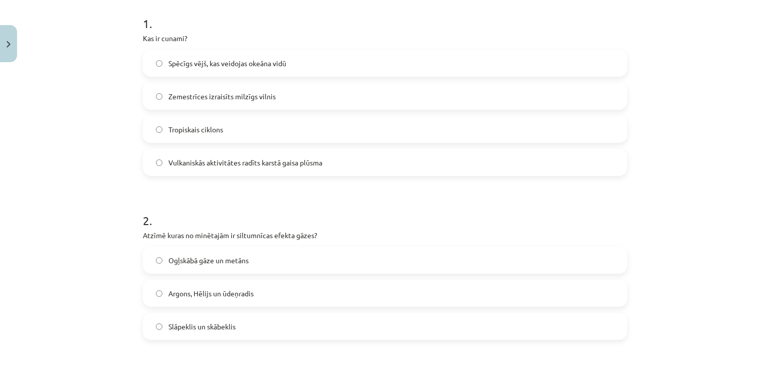
click at [209, 262] on span "Ogļskābā gāze un metāns" at bounding box center [208, 260] width 80 height 11
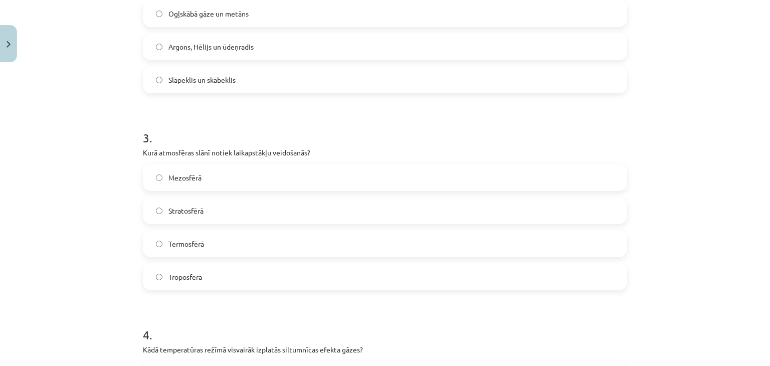
scroll to position [451, 0]
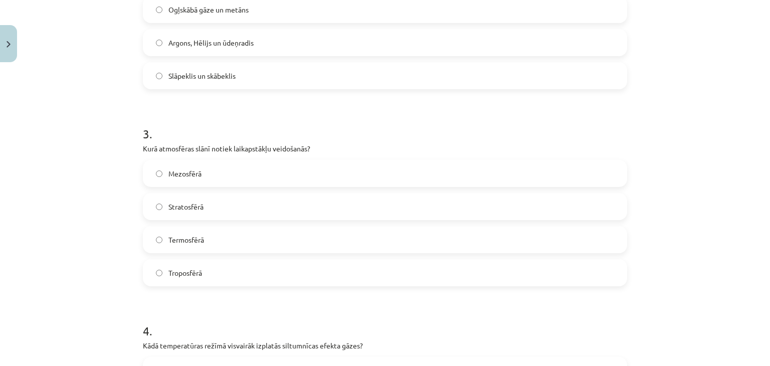
click at [204, 272] on label "Troposfērā" at bounding box center [385, 272] width 482 height 25
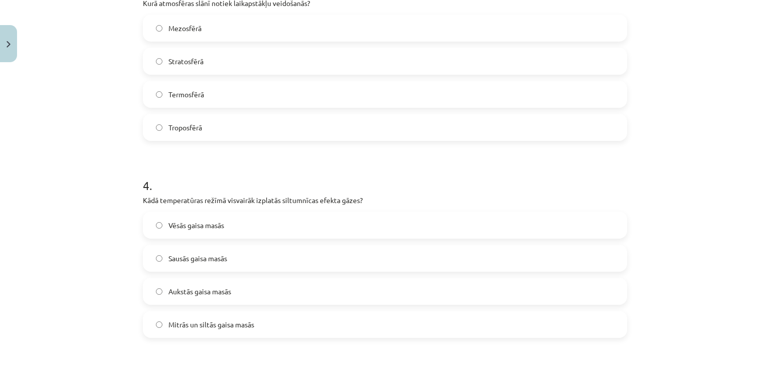
scroll to position [601, 0]
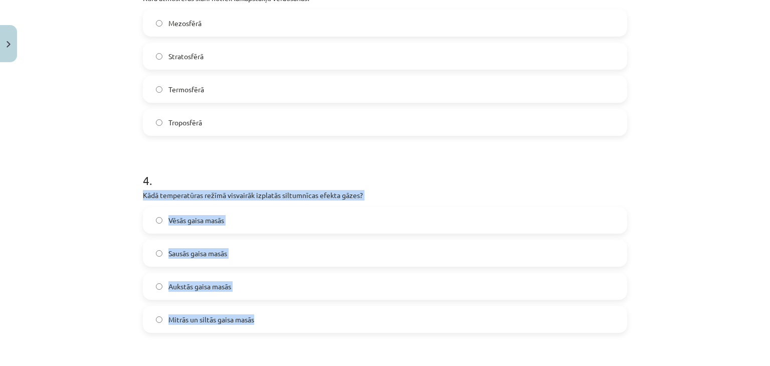
drag, startPoint x: 137, startPoint y: 195, endPoint x: 281, endPoint y: 324, distance: 192.7
copy div "Kādā temperatūras režīmā visvairāk izplatās siltumnīcas efekta gāzes? Vēsās gai…"
drag, startPoint x: 194, startPoint y: 315, endPoint x: 237, endPoint y: 95, distance: 224.5
click at [194, 314] on span "Mitrās un siltās gaisa masās" at bounding box center [211, 319] width 86 height 11
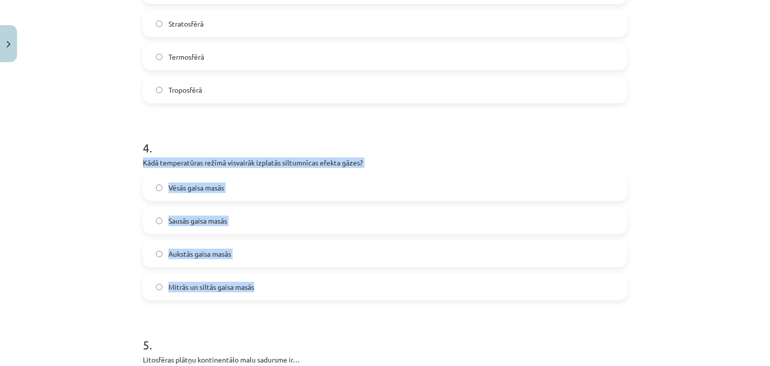
scroll to position [702, 0]
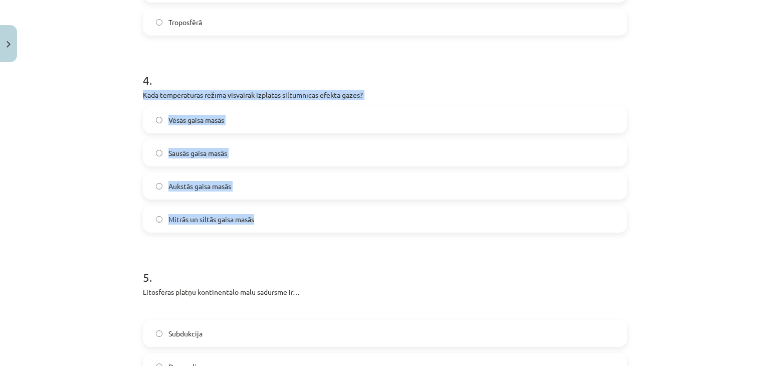
click at [88, 150] on div "Mācību tēma: Ģeogrāfijas i - 11. klases 1. ieskaites mācību materiāls #5 Noslēg…" at bounding box center [385, 183] width 770 height 366
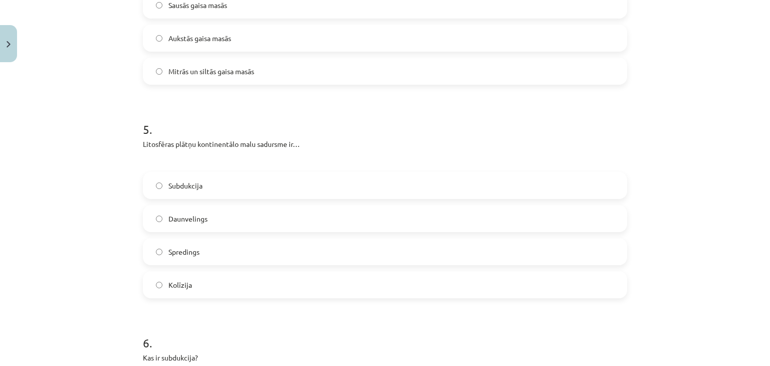
scroll to position [852, 0]
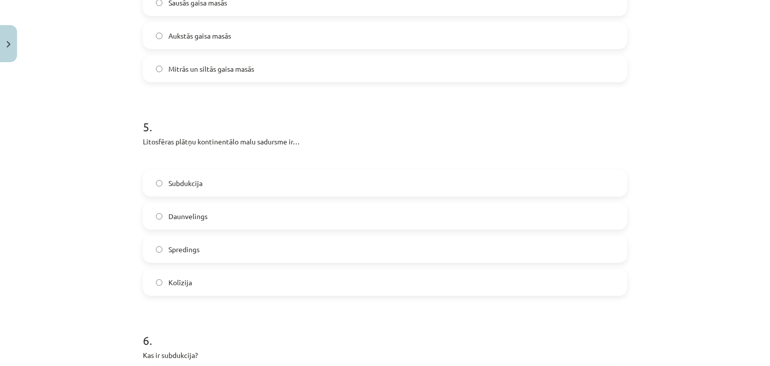
click at [161, 291] on label "Kolīzija" at bounding box center [385, 282] width 482 height 25
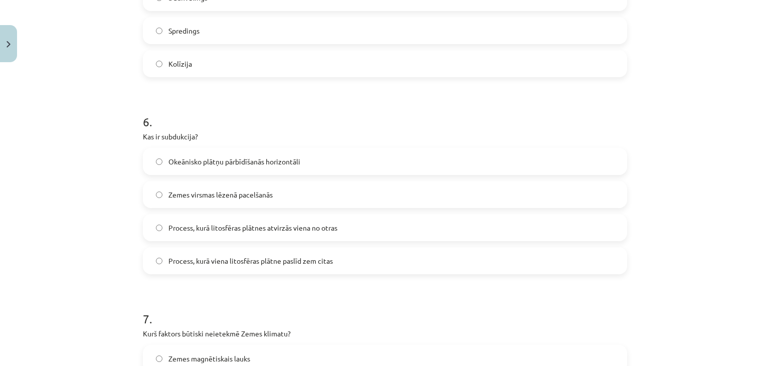
scroll to position [1102, 0]
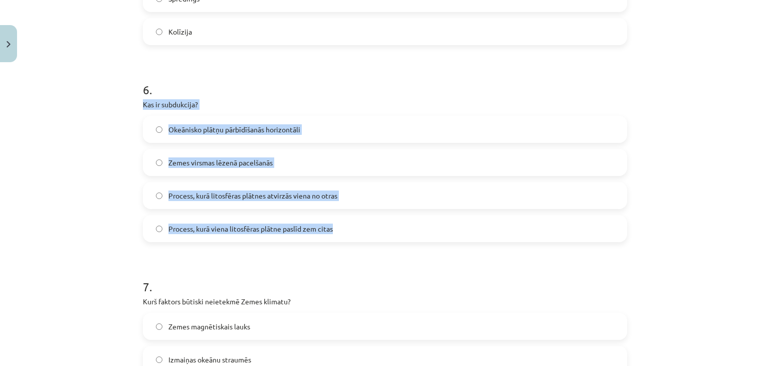
drag, startPoint x: 139, startPoint y: 104, endPoint x: 377, endPoint y: 216, distance: 263.6
click at [377, 216] on div "6 . Kas ir subdukcija? Okeānisko plātņu pārbīdīšanās horizontāli Zemes virsmas …" at bounding box center [385, 153] width 484 height 177
copy div "Kas ir subdukcija? Okeānisko plātņu pārbīdīšanās horizontāli Zemes virsmas lēze…"
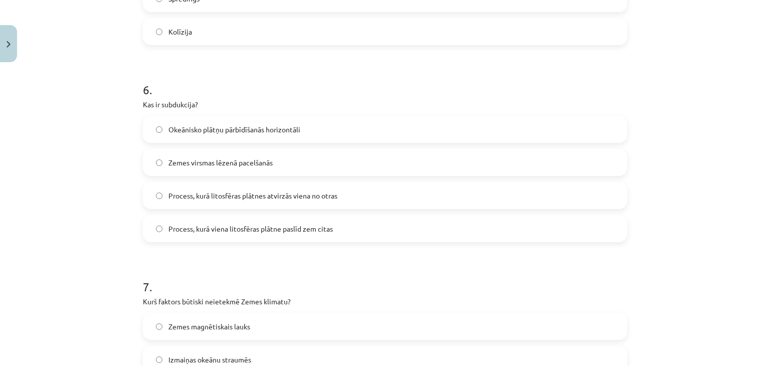
click at [87, 245] on div "Mācību tēma: Ģeogrāfijas i - 11. klases 1. ieskaites mācību materiāls #5 Noslēg…" at bounding box center [385, 183] width 770 height 366
click at [187, 214] on div "Okeānisko plātņu pārbīdīšanās horizontāli Zemes virsmas lēzenā pacelšanās Proce…" at bounding box center [385, 179] width 484 height 126
click at [174, 228] on span "Process, kurā viena litosfēras plātne paslīd zem citas" at bounding box center [250, 229] width 164 height 11
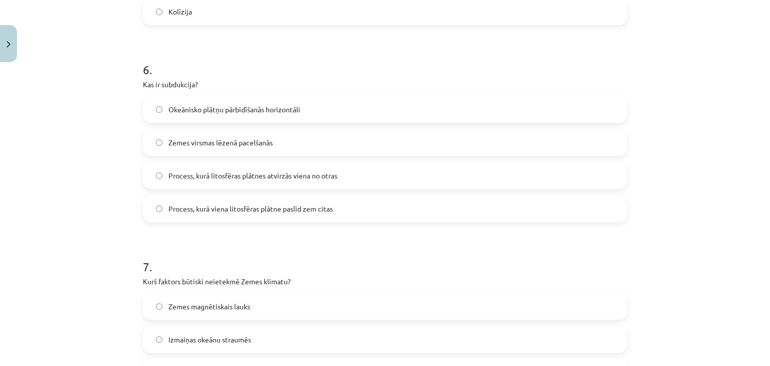
scroll to position [1253, 0]
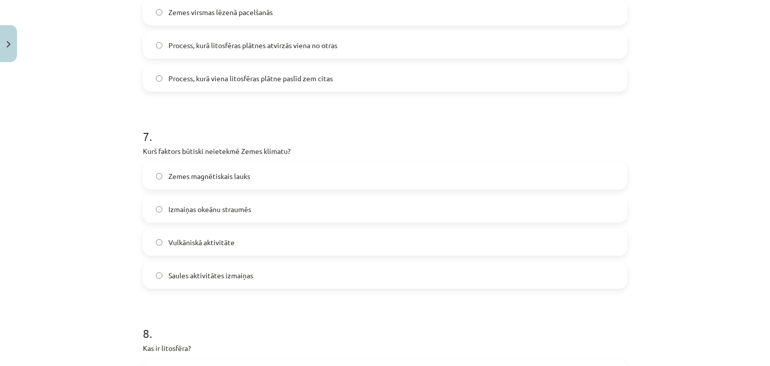
click at [182, 173] on span "Zemes magnētiskais lauks" at bounding box center [209, 176] width 82 height 11
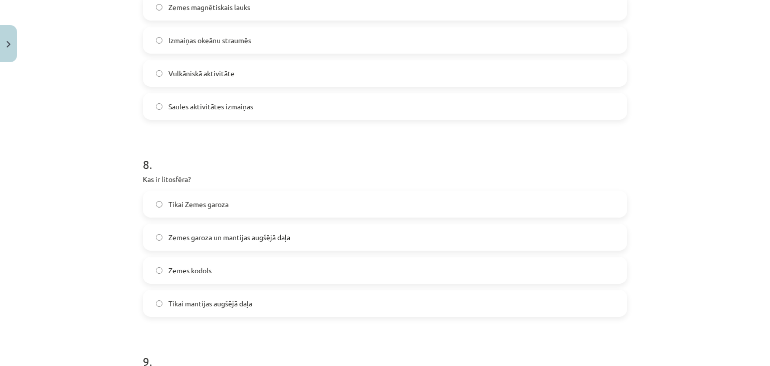
scroll to position [1453, 0]
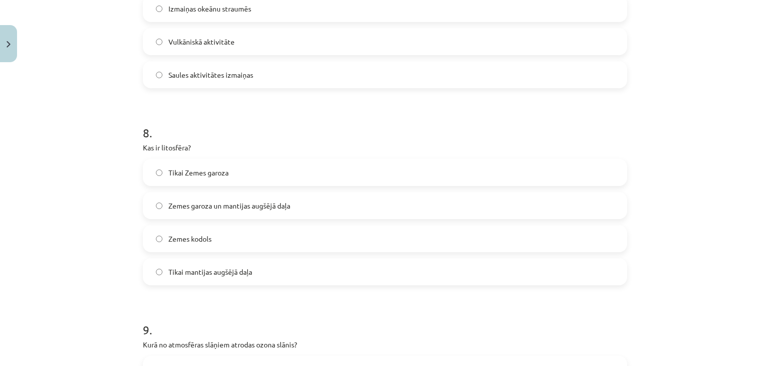
click at [189, 205] on span "Zemes garoza un mantijas augšējā daļa" at bounding box center [229, 205] width 122 height 11
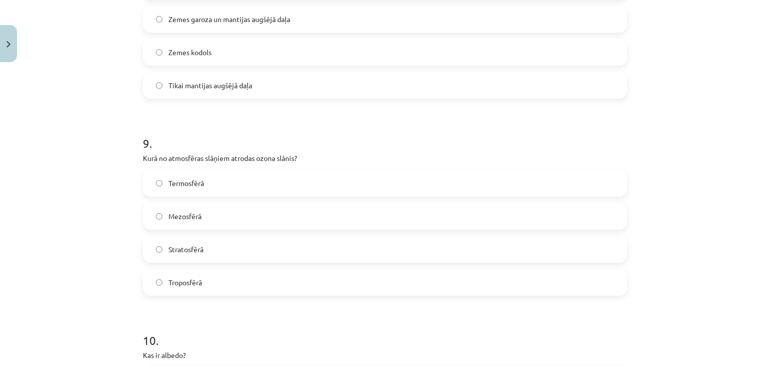
scroll to position [1654, 0]
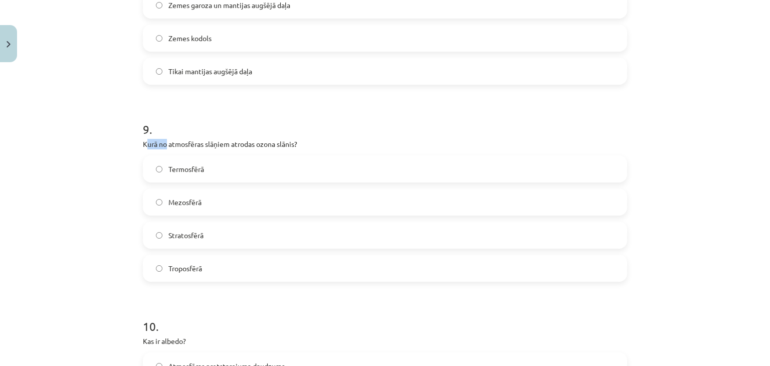
drag, startPoint x: 148, startPoint y: 144, endPoint x: 164, endPoint y: 144, distance: 16.0
click at [164, 144] on p "Kurā no atmosfēras slāņiem atrodas ozona slānis?" at bounding box center [385, 144] width 484 height 11
click at [178, 236] on span "Stratosfērā" at bounding box center [185, 235] width 35 height 11
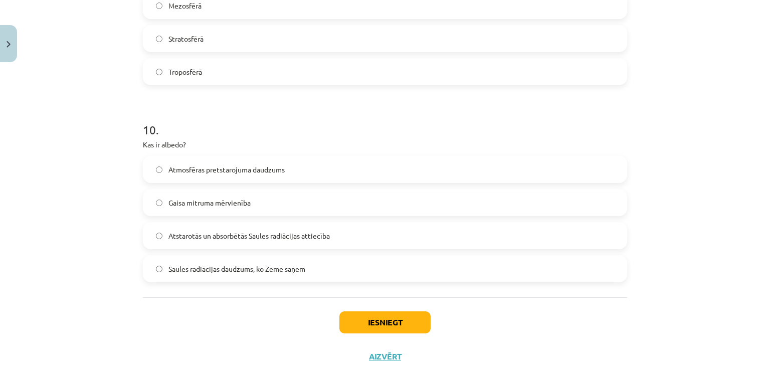
scroll to position [1854, 0]
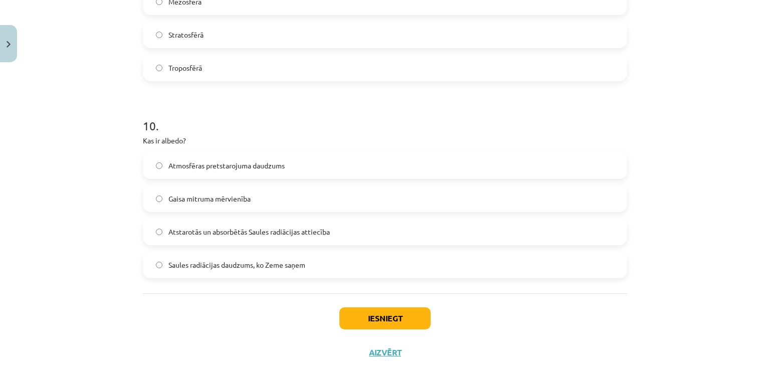
click at [160, 237] on label "Atstarotās un absorbētās Saules radiācijas attiecība" at bounding box center [385, 231] width 482 height 25
click at [354, 314] on button "Iesniegt" at bounding box center [384, 318] width 91 height 22
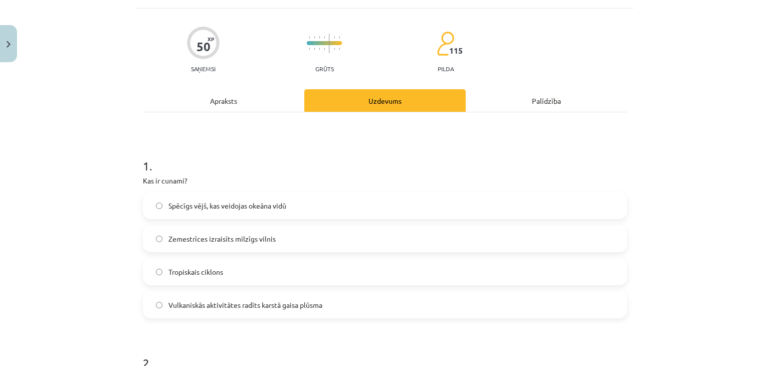
scroll to position [50, 0]
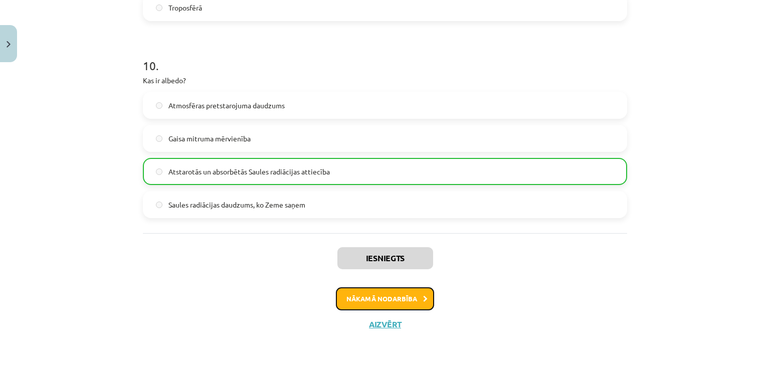
click at [399, 289] on button "Nākamā nodarbība" at bounding box center [385, 298] width 98 height 23
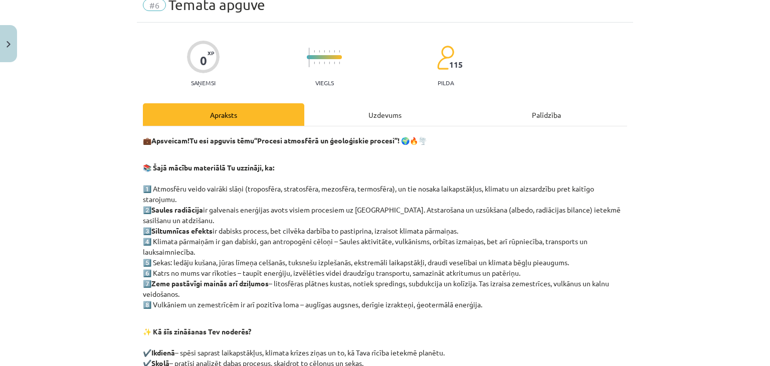
scroll to position [75, 0]
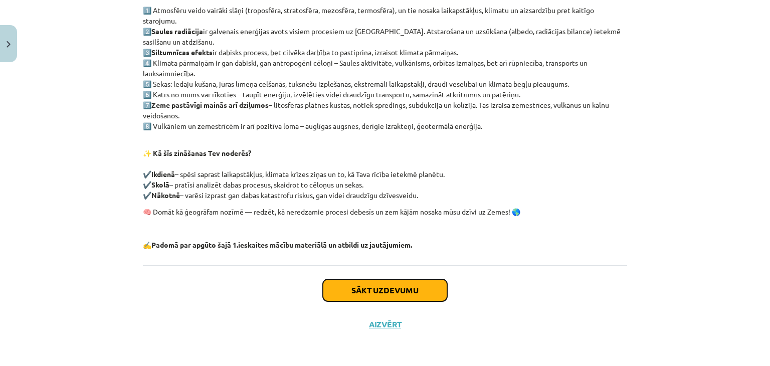
click at [357, 285] on button "Sākt uzdevumu" at bounding box center [385, 290] width 124 height 22
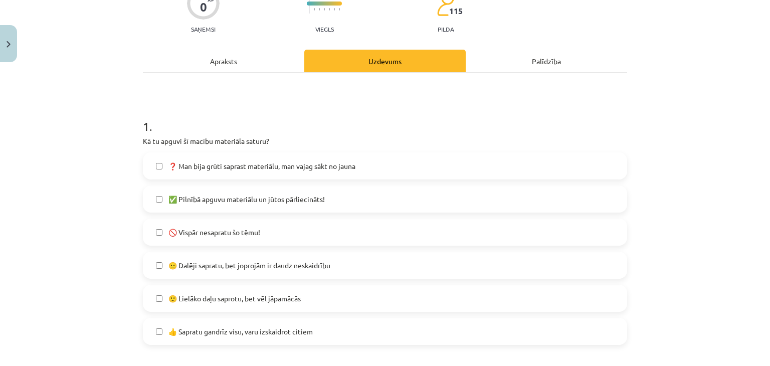
scroll to position [125, 0]
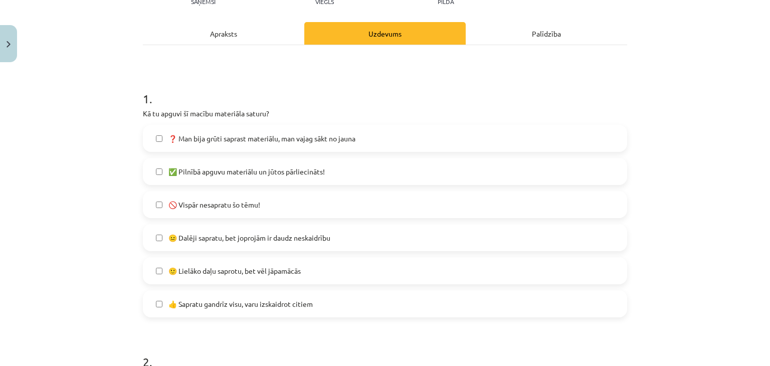
click at [176, 277] on label "🙂 Lielāko daļu saprotu, bet vēl jāpamācās" at bounding box center [385, 270] width 482 height 25
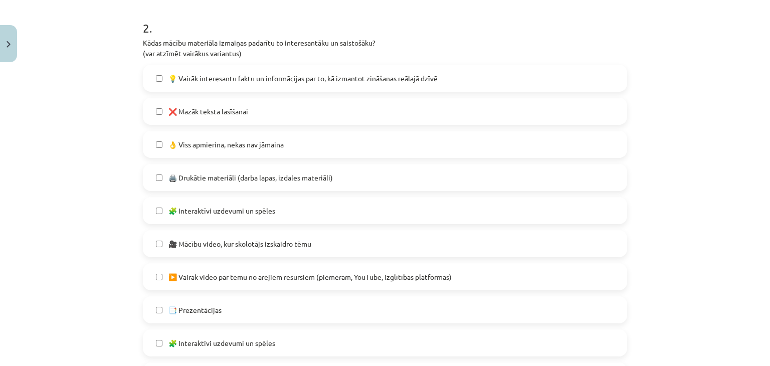
scroll to position [457, 0]
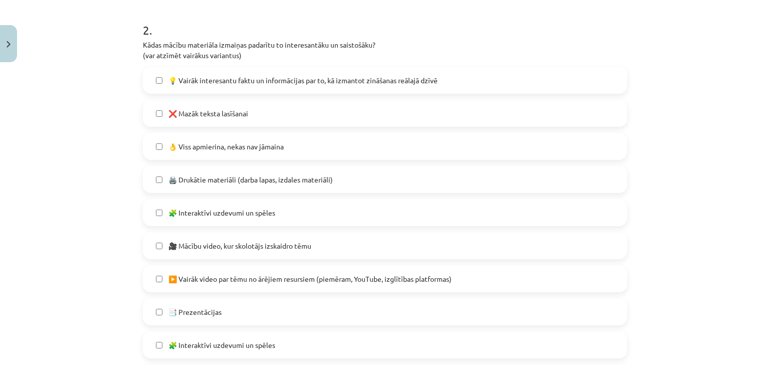
click at [194, 77] on span "💡 Vairāk interesantu faktu un informācijas par to, kā izmantot zināšanas reālaj…" at bounding box center [302, 80] width 269 height 11
click at [210, 118] on label "❌ Mazāk teksta lasīšanai" at bounding box center [385, 113] width 482 height 25
click at [195, 209] on span "🧩 Interaktīvi uzdevumi un spēles" at bounding box center [221, 212] width 107 height 11
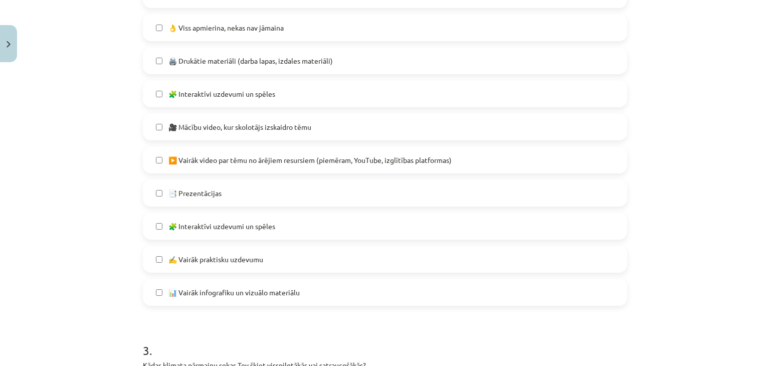
scroll to position [607, 0]
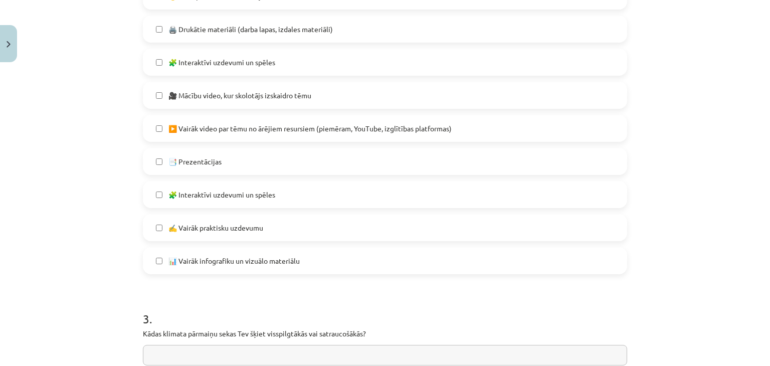
click at [181, 229] on span "✍️ Vairāk praktisku uzdevumu" at bounding box center [215, 228] width 95 height 11
click at [39, 202] on div "Mācību tēma: Ģeogrāfijas i - 11. klases 1. ieskaites mācību materiāls #6 Temata…" at bounding box center [385, 183] width 770 height 366
click at [178, 256] on span "📊 Vairāk infografiku un vizuālo materiālu" at bounding box center [233, 261] width 131 height 11
click at [200, 201] on label "🧩 Interaktīvi uzdevumi un spēles" at bounding box center [385, 194] width 482 height 25
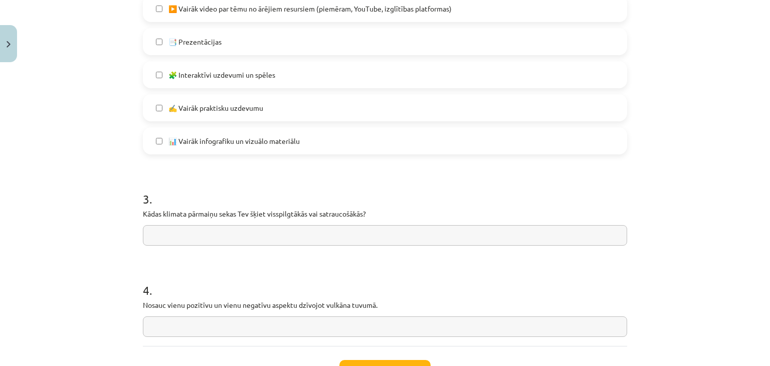
scroll to position [758, 0]
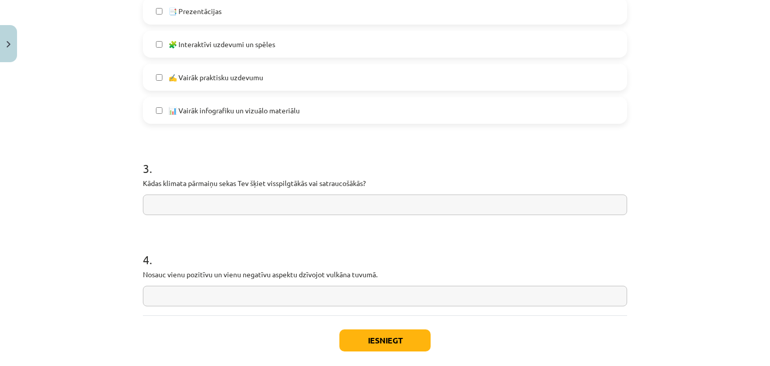
click at [226, 202] on input "text" at bounding box center [385, 204] width 484 height 21
click at [204, 201] on input "text" at bounding box center [385, 204] width 484 height 21
type input "**********"
click at [234, 286] on input "text" at bounding box center [385, 296] width 484 height 21
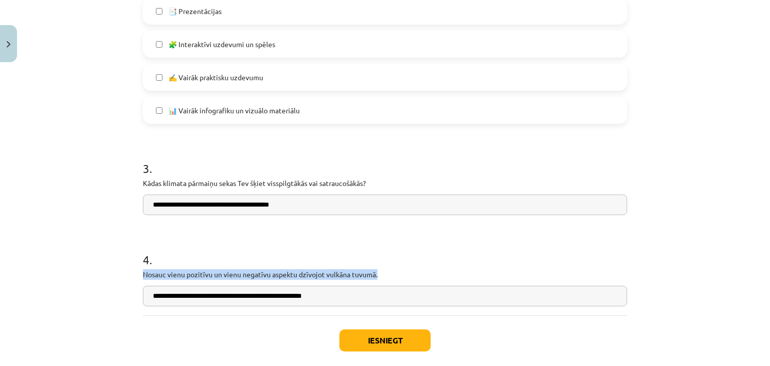
drag, startPoint x: 139, startPoint y: 274, endPoint x: 351, endPoint y: 307, distance: 214.1
copy div "Nosauc vienu pozitīvu un vienu negatīvu aspektu dzīvojot vulkāna tuvumā."
click at [174, 293] on input "**********" at bounding box center [385, 296] width 484 height 21
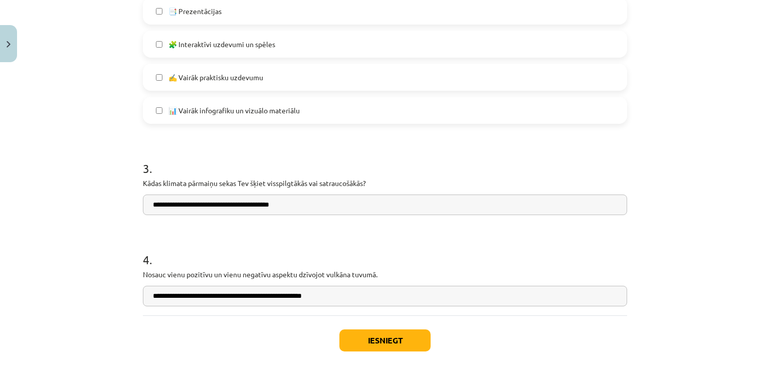
click at [171, 293] on input "**********" at bounding box center [385, 296] width 484 height 21
click at [276, 295] on input "**********" at bounding box center [385, 296] width 484 height 21
type input "**********"
click at [379, 335] on button "Iesniegt" at bounding box center [384, 340] width 91 height 22
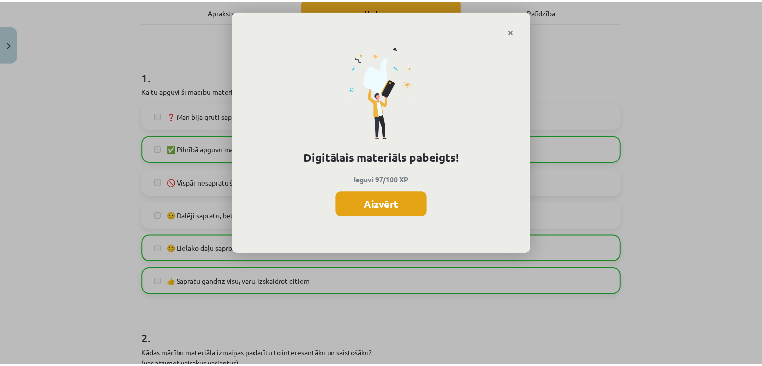
scroll to position [150, 0]
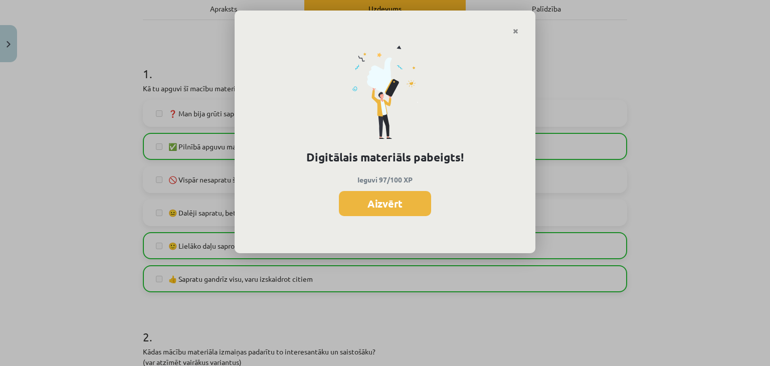
click at [369, 208] on button "Aizvērt" at bounding box center [385, 203] width 92 height 25
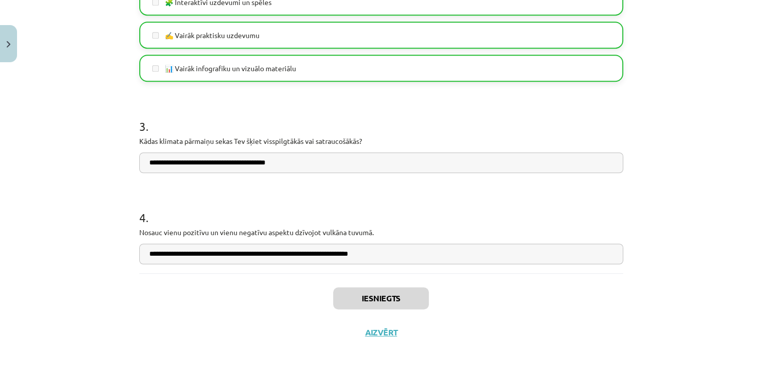
scroll to position [808, 0]
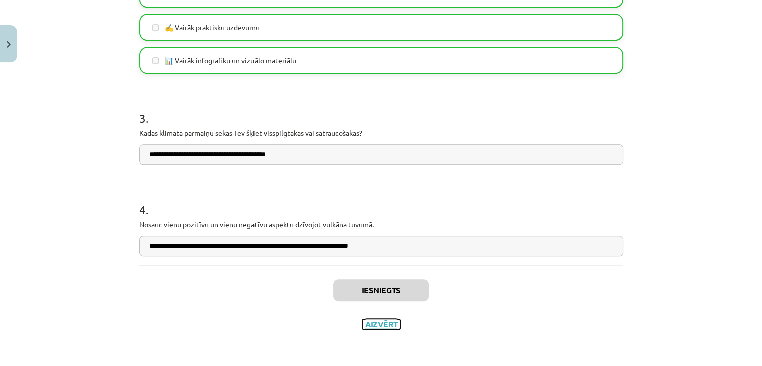
click at [386, 321] on button "Aizvērt" at bounding box center [381, 324] width 38 height 10
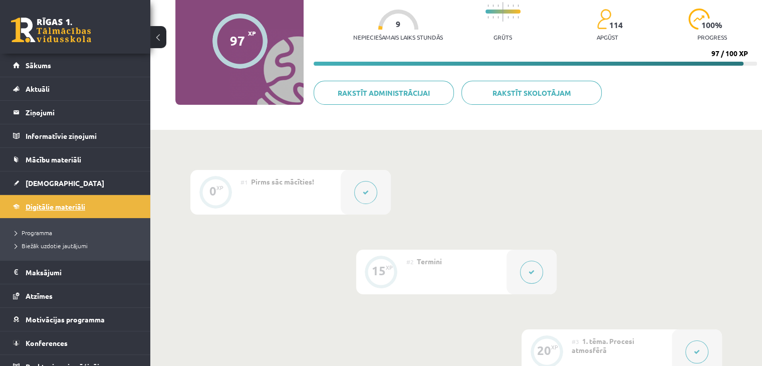
click at [66, 211] on link "Digitālie materiāli" at bounding box center [75, 206] width 125 height 23
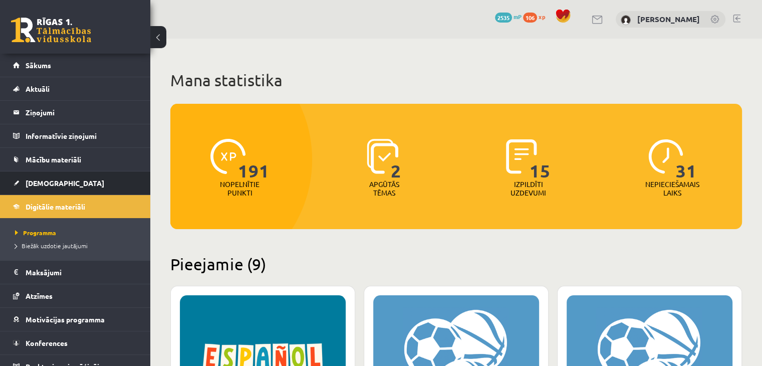
click at [49, 171] on li "Ieskaites Neizpildītās Izlabotās" at bounding box center [75, 183] width 150 height 24
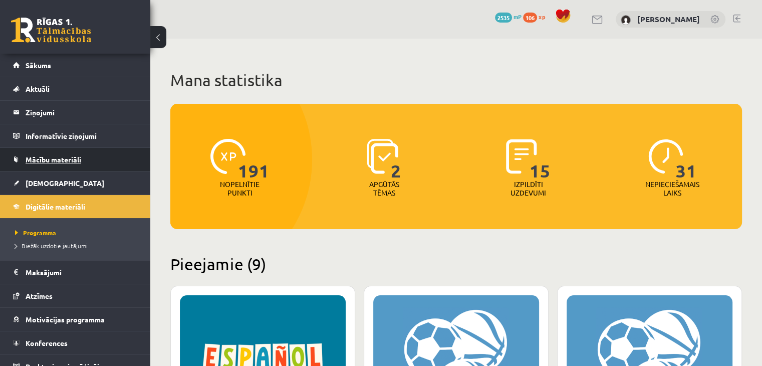
click at [50, 160] on span "Mācību materiāli" at bounding box center [54, 159] width 56 height 9
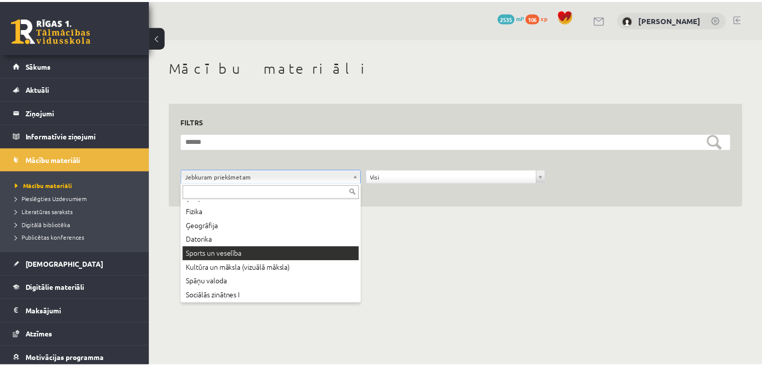
scroll to position [96, 0]
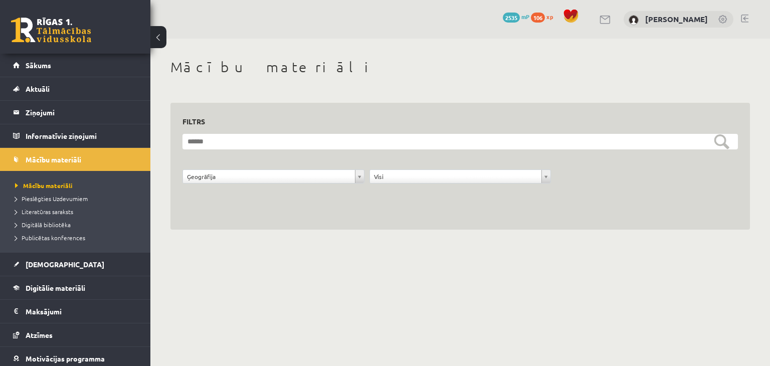
click at [212, 199] on div "**********" at bounding box center [459, 166] width 579 height 127
click at [57, 185] on span "Mācību materiāli" at bounding box center [44, 185] width 58 height 8
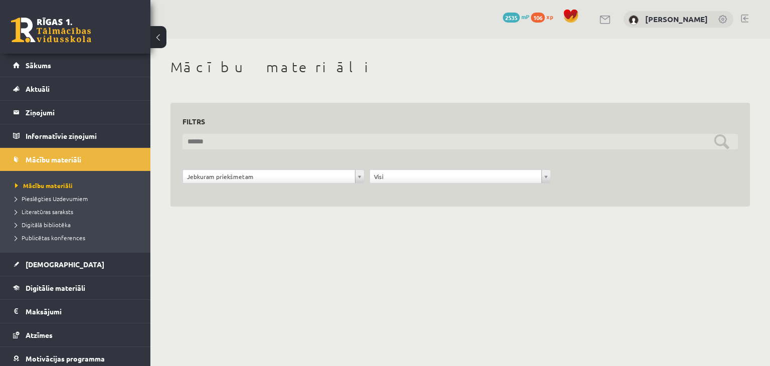
click at [727, 136] on input "text" at bounding box center [459, 142] width 555 height 16
click at [723, 139] on input "text" at bounding box center [459, 142] width 555 height 16
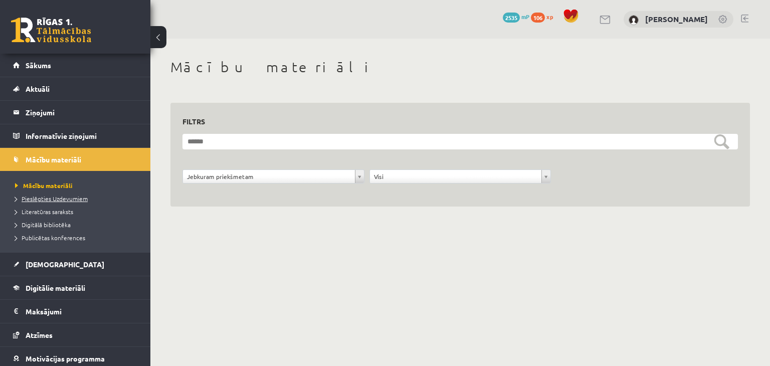
click at [38, 194] on span "Pieslēgties Uzdevumiem" at bounding box center [51, 198] width 73 height 8
click at [48, 188] on link "Mācību materiāli" at bounding box center [77, 185] width 125 height 9
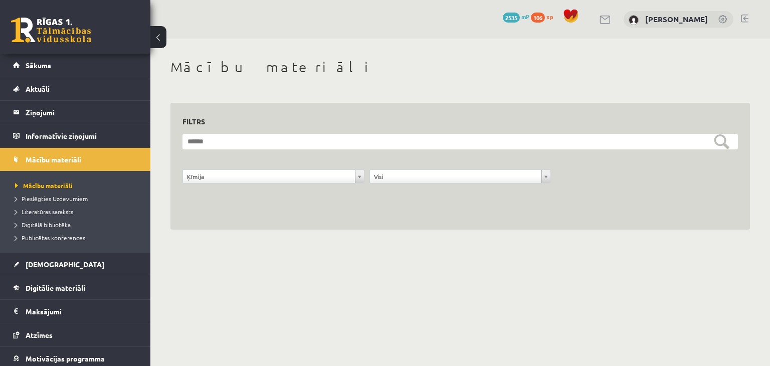
click at [229, 187] on div "**********" at bounding box center [273, 178] width 187 height 19
click at [230, 183] on div "**********" at bounding box center [273, 178] width 187 height 19
click at [44, 271] on link "[DEMOGRAPHIC_DATA]" at bounding box center [75, 264] width 125 height 23
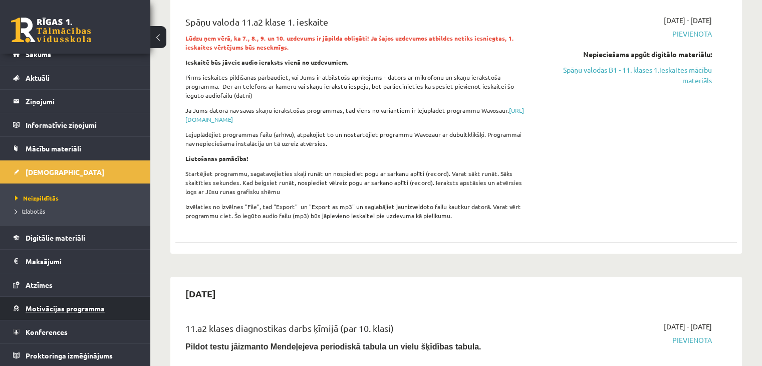
scroll to position [200, 0]
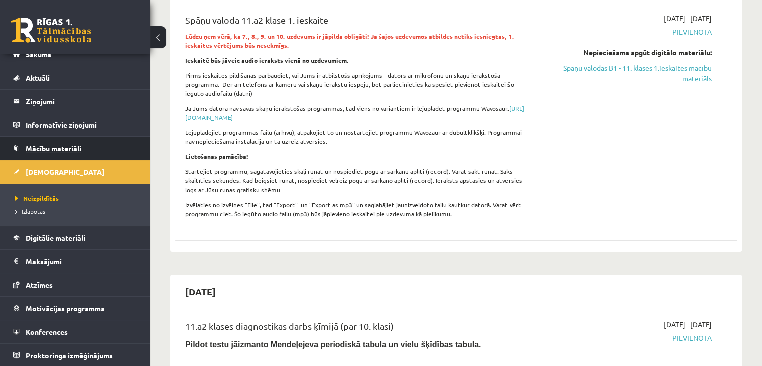
click at [57, 151] on span "Mācību materiāli" at bounding box center [54, 148] width 56 height 9
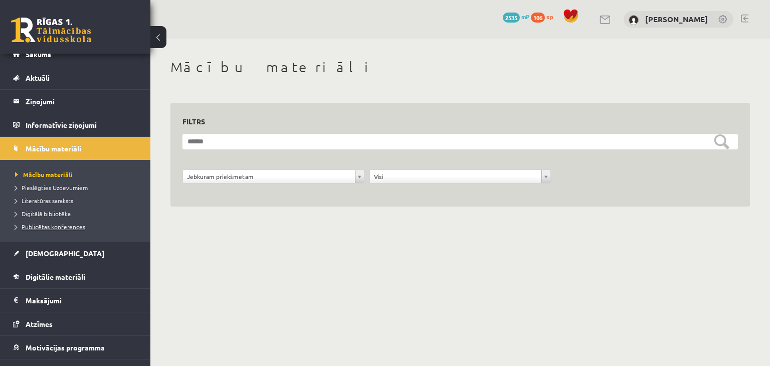
click at [59, 226] on span "Publicētas konferences" at bounding box center [50, 227] width 70 height 8
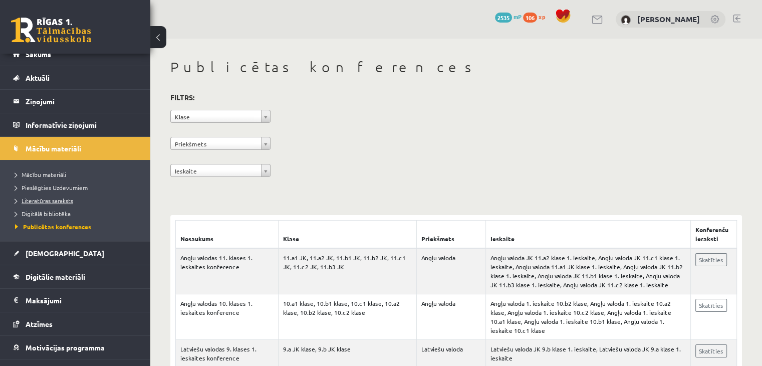
click at [64, 203] on link "Literatūras saraksts" at bounding box center [77, 200] width 125 height 9
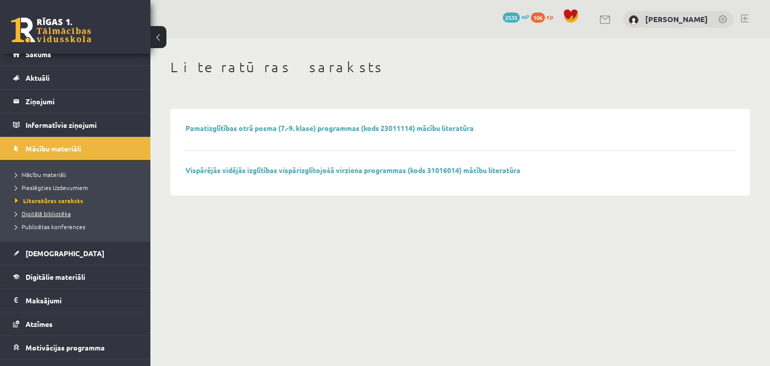
click at [26, 211] on span "Digitālā bibliotēka" at bounding box center [43, 213] width 56 height 8
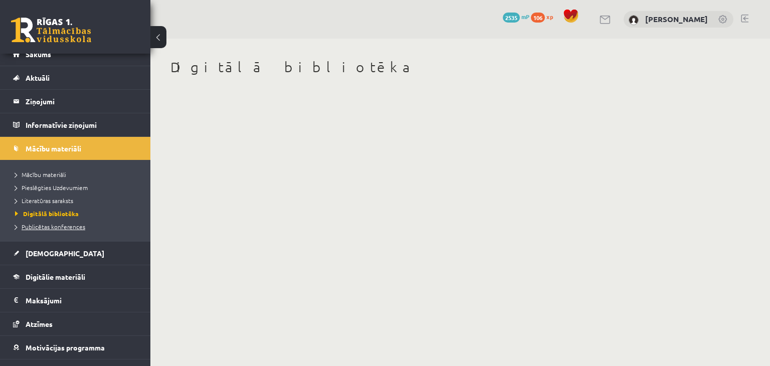
click at [40, 227] on span "Publicētas konferences" at bounding box center [50, 227] width 70 height 8
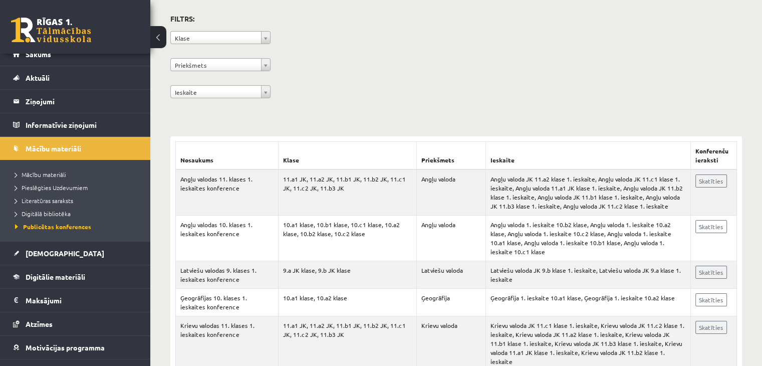
scroll to position [50, 0]
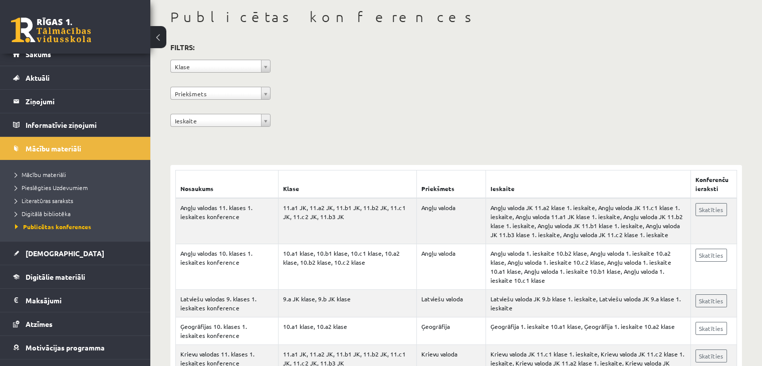
click at [175, 56] on div "**********" at bounding box center [456, 87] width 572 height 92
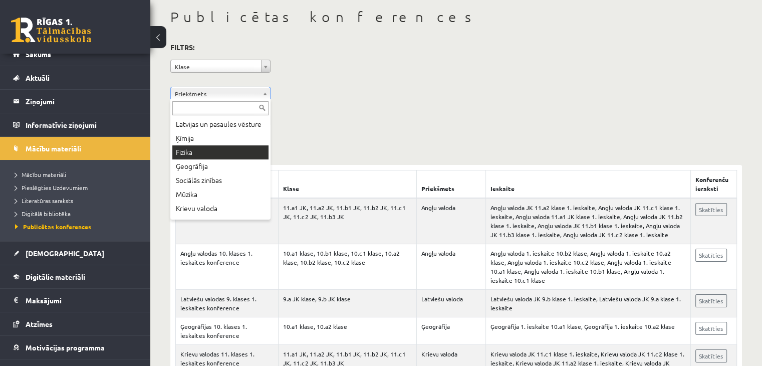
scroll to position [100, 0]
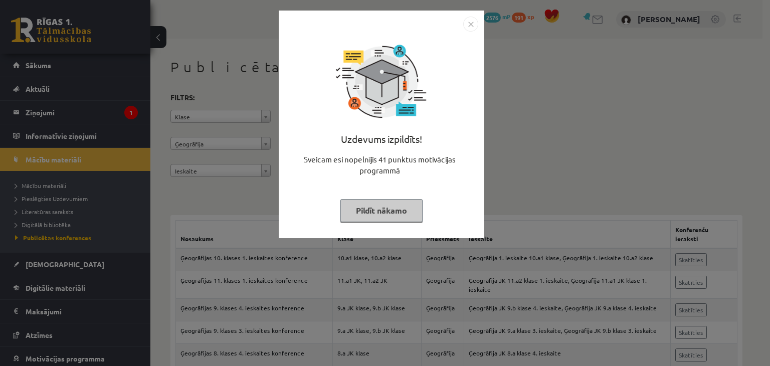
click at [477, 26] on img "Close" at bounding box center [470, 24] width 15 height 15
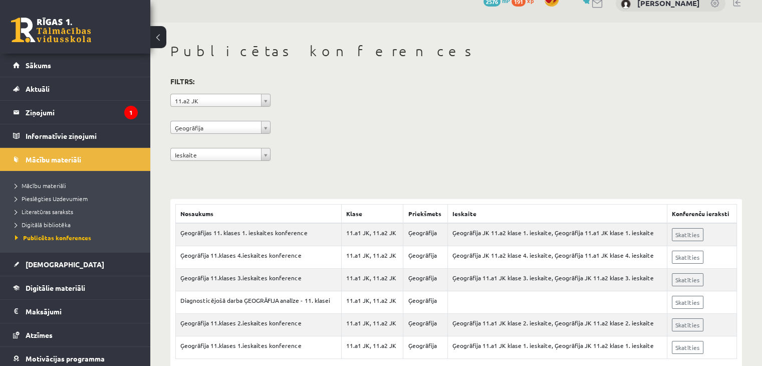
scroll to position [38, 0]
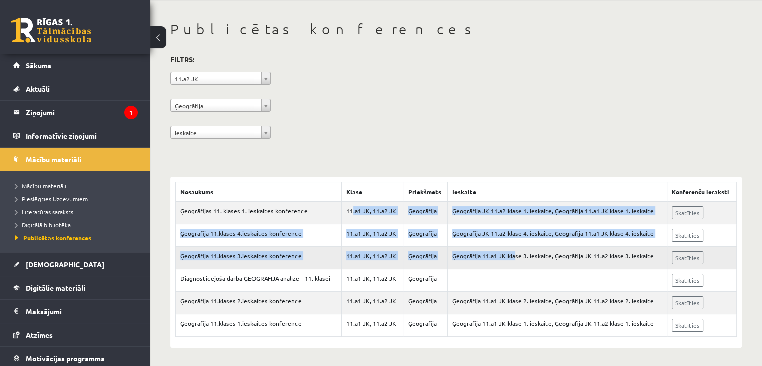
drag, startPoint x: 354, startPoint y: 216, endPoint x: 514, endPoint y: 253, distance: 164.0
click at [514, 253] on tbody "Ģeogrāfijas 11. klases 1. ieskaites konference 11.a1 JK, 11.a2 JK Ģeogrāfija Ģe…" at bounding box center [456, 269] width 561 height 136
click at [514, 253] on td "Ģeogrāfija 11.a1 JK klase 3. ieskaite, Ģeogrāfija JK 11.a2 klase 3. ieskaite" at bounding box center [557, 258] width 219 height 23
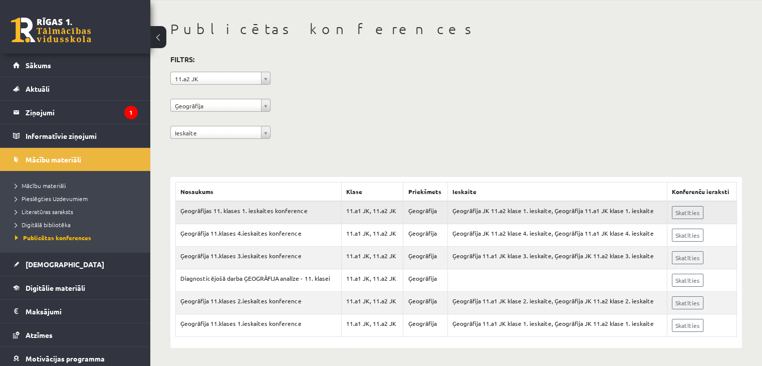
click at [671, 215] on td "Skatīties" at bounding box center [702, 212] width 70 height 23
click at [675, 215] on link "Skatīties" at bounding box center [688, 212] width 32 height 13
click at [42, 113] on legend "Ziņojumi 1" at bounding box center [82, 112] width 112 height 23
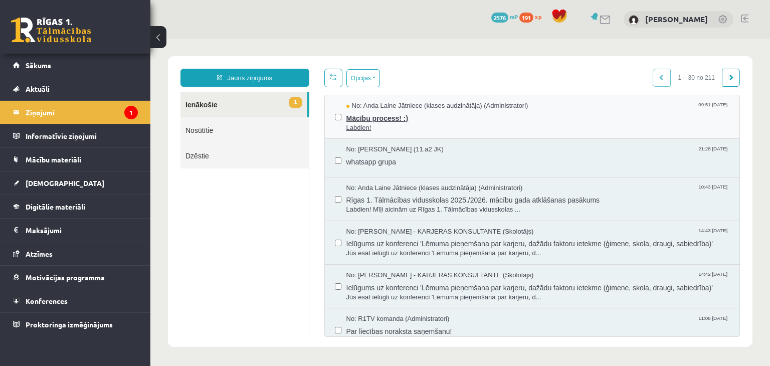
click at [373, 118] on span "Mācību process! :)" at bounding box center [537, 117] width 383 height 13
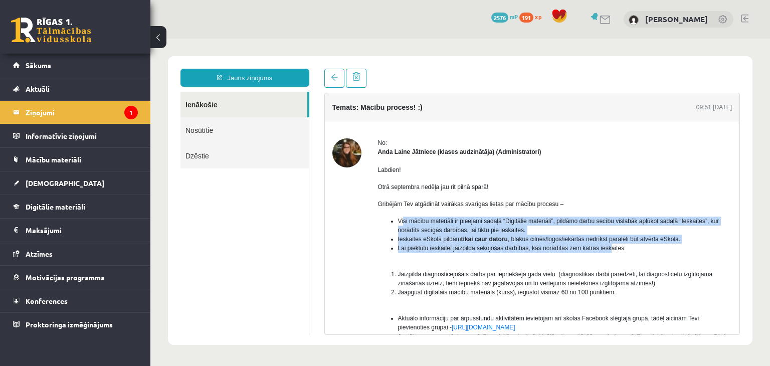
drag, startPoint x: 403, startPoint y: 214, endPoint x: 607, endPoint y: 247, distance: 207.0
click at [607, 247] on div "Labdien! Otrā septembra nedēļa jau rit pilnā sparā! Gribējām Tev atgādināt vair…" at bounding box center [555, 310] width 354 height 308
click at [607, 247] on span "Lai piekļūtu ieskaitei jāizpilda sekojošas darbības, kas norādītas zem katras i…" at bounding box center [512, 248] width 228 height 7
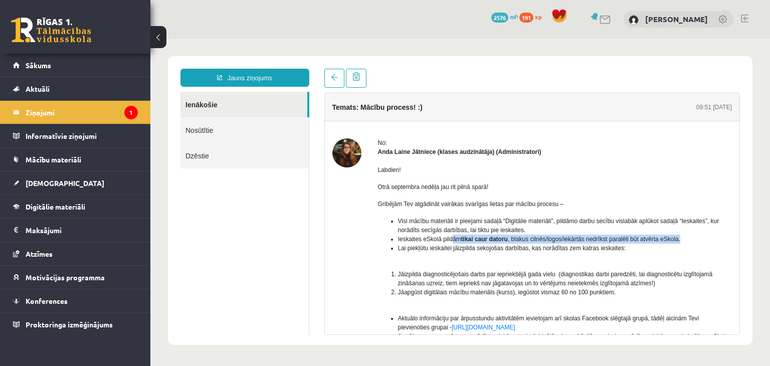
drag, startPoint x: 461, startPoint y: 239, endPoint x: 686, endPoint y: 237, distance: 225.0
click at [686, 237] on li "Ieskaites eSkolā pildām tikai caur datoru , blakus cilnēs/logos/iekārtās nedrīk…" at bounding box center [565, 239] width 334 height 9
click at [58, 119] on legend "Ziņojumi 1" at bounding box center [82, 112] width 112 height 23
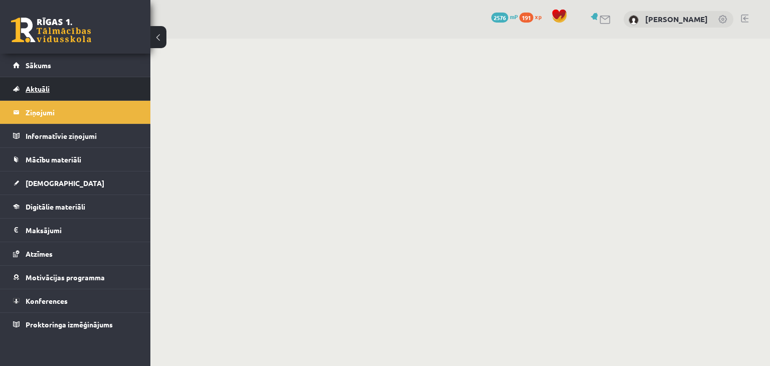
click at [89, 95] on link "Aktuāli" at bounding box center [75, 88] width 125 height 23
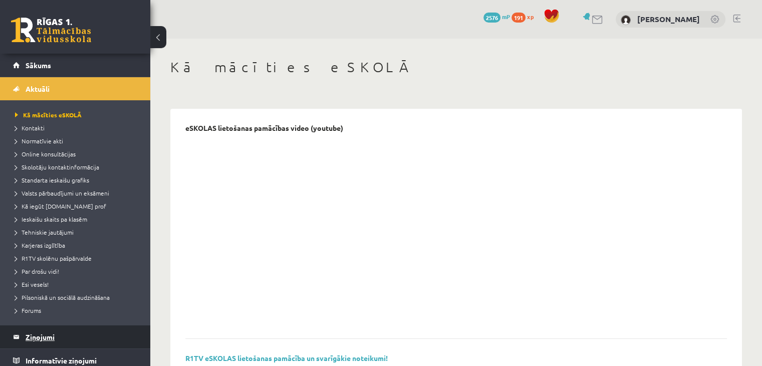
click at [40, 333] on legend "Ziņojumi 1" at bounding box center [82, 336] width 112 height 23
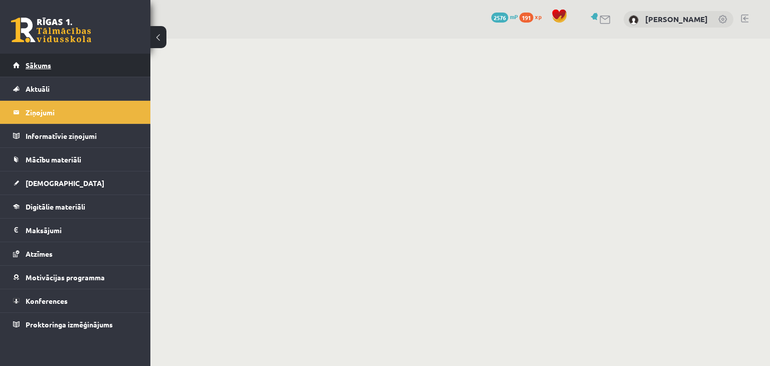
drag, startPoint x: 28, startPoint y: 53, endPoint x: 24, endPoint y: 57, distance: 5.3
click at [28, 53] on div "0 Dāvanas 2576 mP 191 xp" at bounding box center [75, 27] width 150 height 54
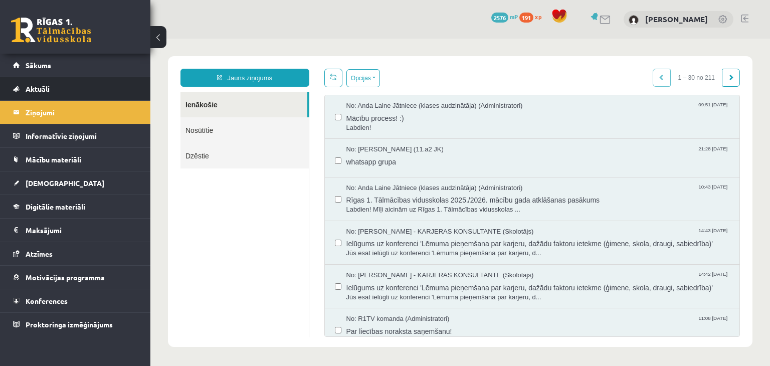
click at [11, 79] on li "Aktuāli Kā mācīties eSKOLĀ Kontakti Normatīvie akti Online konsultācijas Skolot…" at bounding box center [75, 89] width 150 height 24
click at [395, 120] on span "Mācību process! :)" at bounding box center [537, 117] width 383 height 13
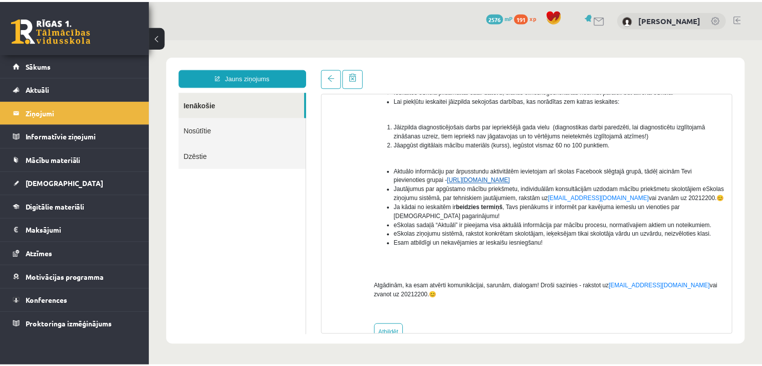
scroll to position [150, 0]
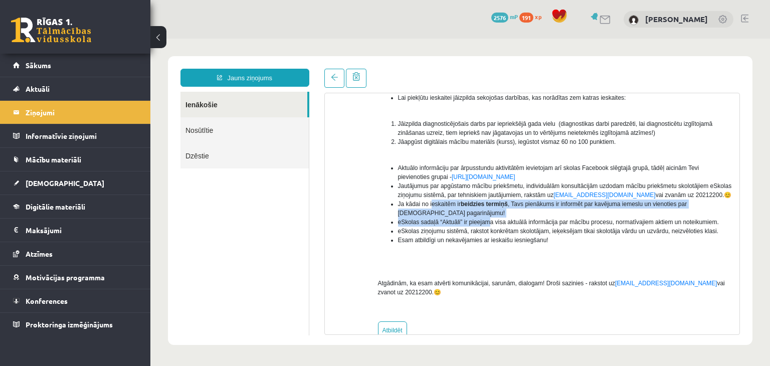
drag, startPoint x: 430, startPoint y: 207, endPoint x: 445, endPoint y: 217, distance: 18.1
click at [470, 217] on ul "Aktuālo informāciju par ārpusstundu aktivitātēm ievietojam arī skolas Facebook …" at bounding box center [555, 208] width 354 height 90
click at [445, 225] on span "eSkolas sadaļā “Aktuāli” ir pieejama visa aktuālā informācija par mācību proces…" at bounding box center [558, 221] width 321 height 7
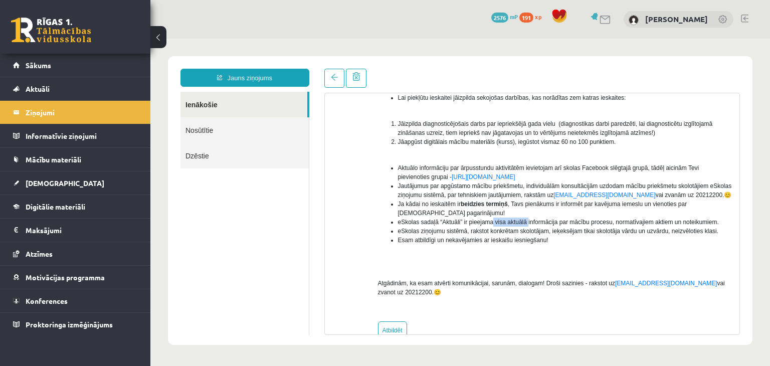
drag, startPoint x: 497, startPoint y: 226, endPoint x: 525, endPoint y: 226, distance: 28.1
click at [525, 226] on li "eSkolas sadaļā “Aktuāli” ir pieejama visa aktuālā informācija par mācību proces…" at bounding box center [565, 221] width 334 height 9
drag, startPoint x: 438, startPoint y: 231, endPoint x: 416, endPoint y: 235, distance: 22.3
click at [418, 234] on span "eSkolas ziņojumu sistēmā, rakstot konkrētam skolotājam, ieķeksējam tikai skolot…" at bounding box center [558, 231] width 321 height 7
drag, startPoint x: 421, startPoint y: 240, endPoint x: 541, endPoint y: 242, distance: 120.3
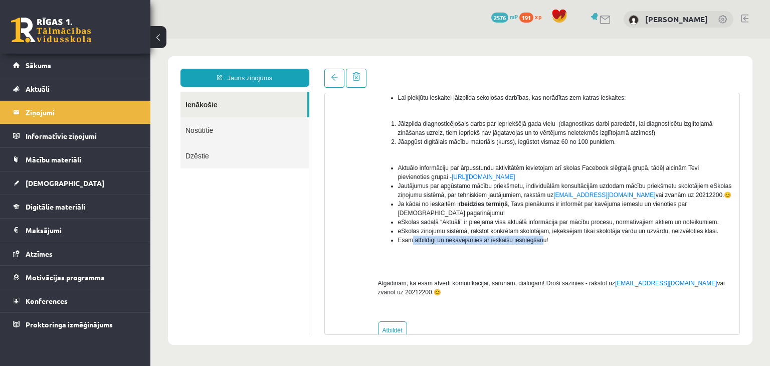
click at [540, 242] on span "Esam atbildīgi un nekavējamies ar ieskaišu iesniegšanu!" at bounding box center [473, 240] width 150 height 7
click at [541, 242] on span "Esam atbildīgi un nekavējamies ar ieskaišu iesniegšanu!" at bounding box center [473, 240] width 150 height 7
click at [54, 201] on link "Digitālie materiāli" at bounding box center [75, 206] width 125 height 23
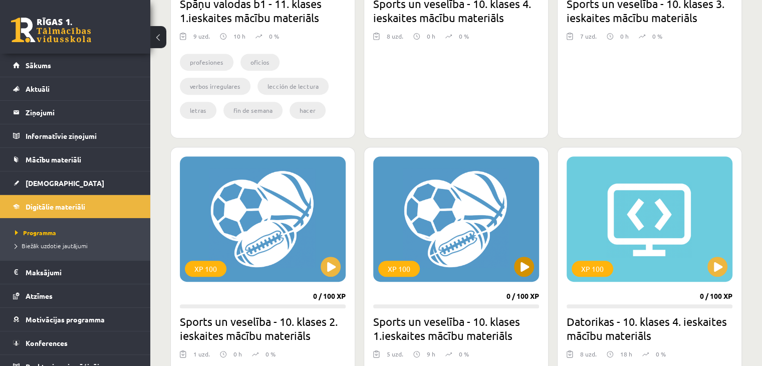
scroll to position [451, 0]
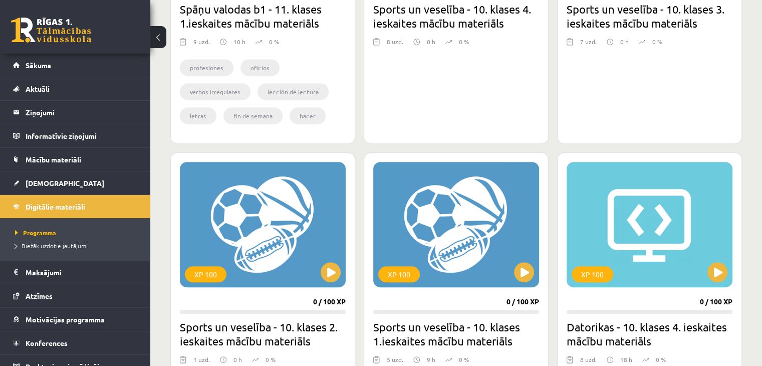
click at [657, 18] on h2 "Sports un veselība - 10. klases 3. ieskaites mācību materiāls" at bounding box center [650, 16] width 166 height 28
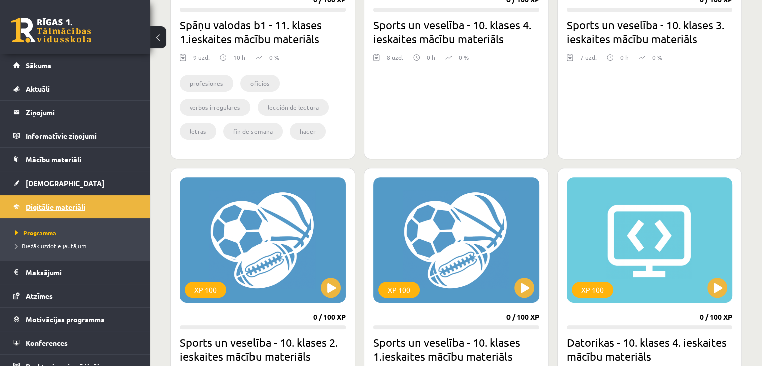
scroll to position [351, 0]
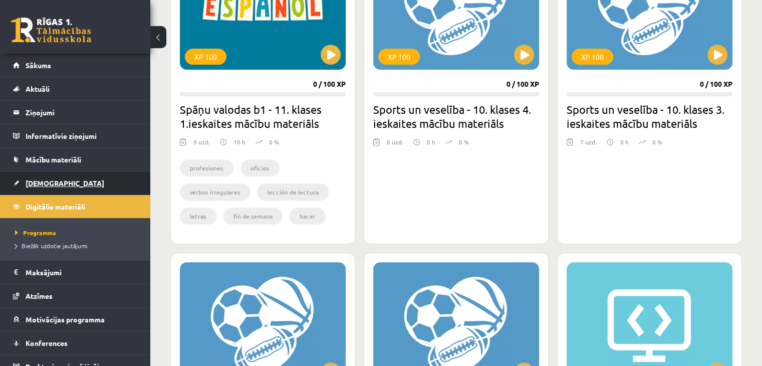
click at [42, 190] on link "[DEMOGRAPHIC_DATA]" at bounding box center [75, 182] width 125 height 23
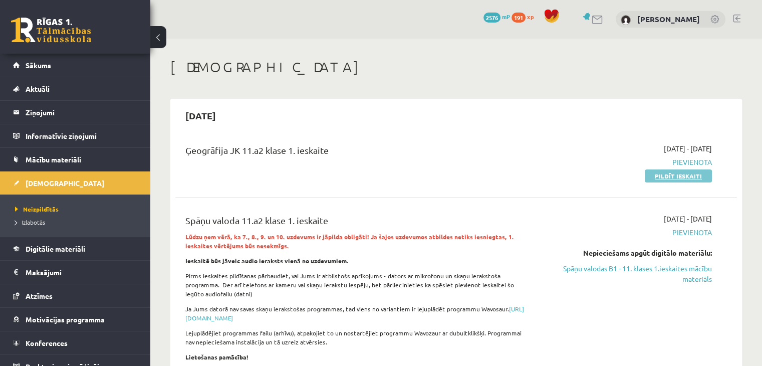
click at [651, 177] on link "Pildīt ieskaiti" at bounding box center [678, 175] width 67 height 13
click at [62, 117] on legend "Ziņojumi 1" at bounding box center [82, 112] width 112 height 23
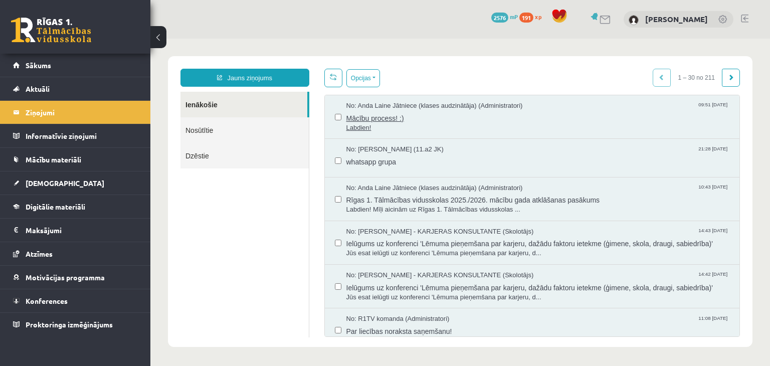
click at [387, 117] on span "Mācību process! :)" at bounding box center [537, 117] width 383 height 13
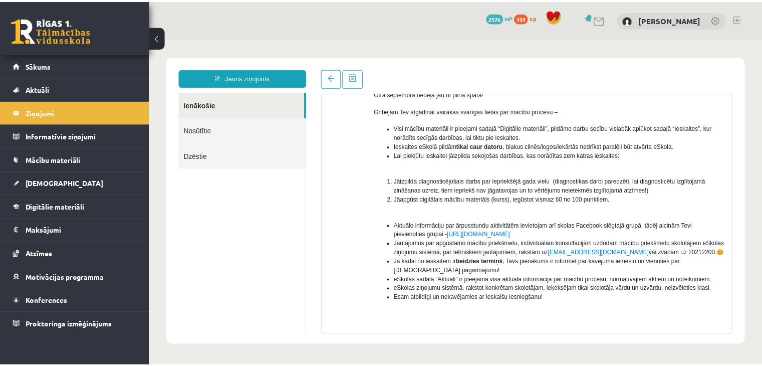
scroll to position [100, 0]
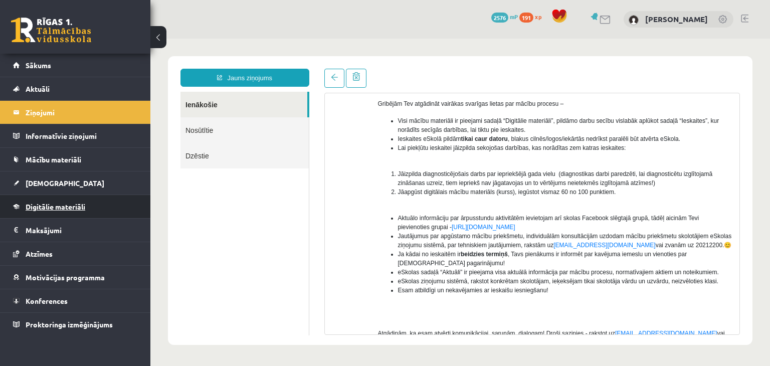
click at [66, 203] on span "Digitālie materiāli" at bounding box center [56, 206] width 60 height 9
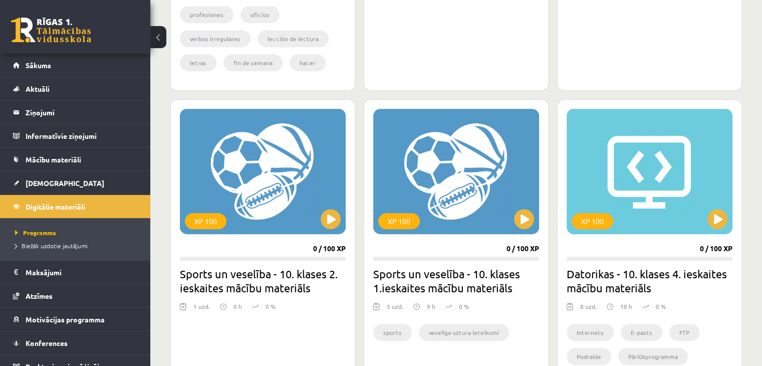
scroll to position [551, 0]
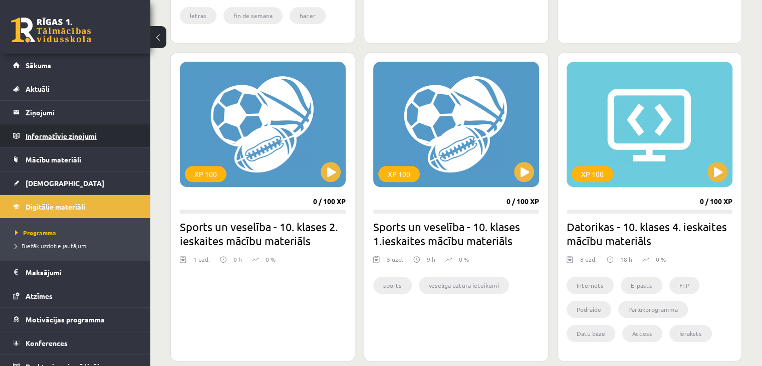
click at [74, 137] on legend "Informatīvie ziņojumi 0" at bounding box center [82, 135] width 112 height 23
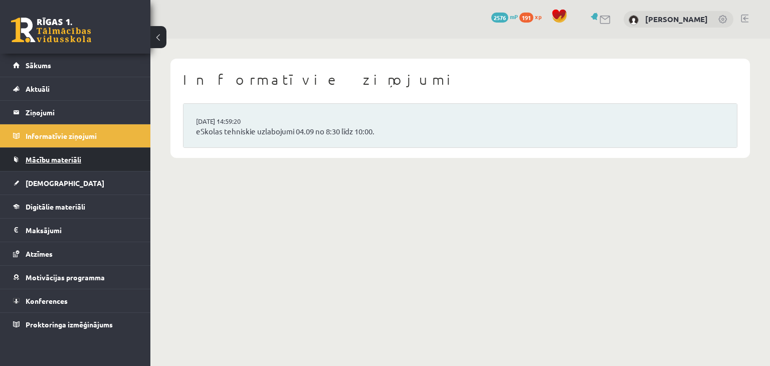
click at [57, 160] on span "Mācību materiāli" at bounding box center [54, 159] width 56 height 9
